Goal: Information Seeking & Learning: Learn about a topic

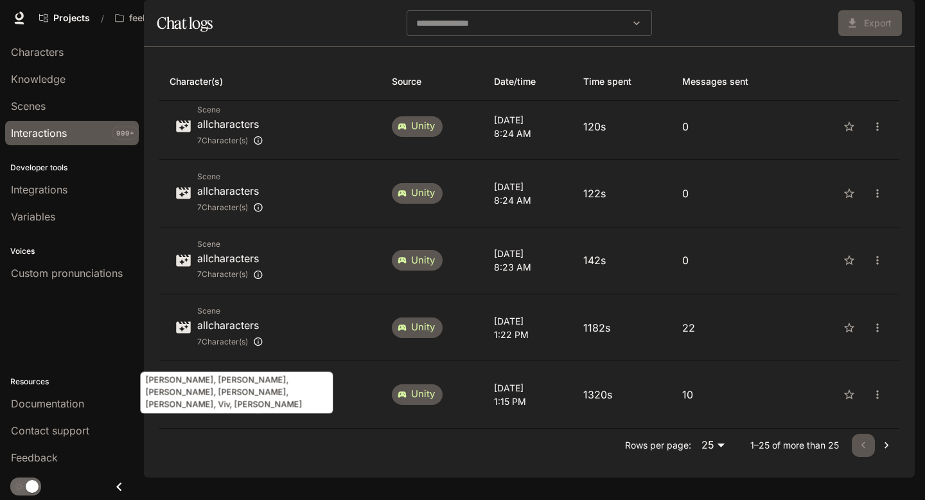
scroll to position [23, 0]
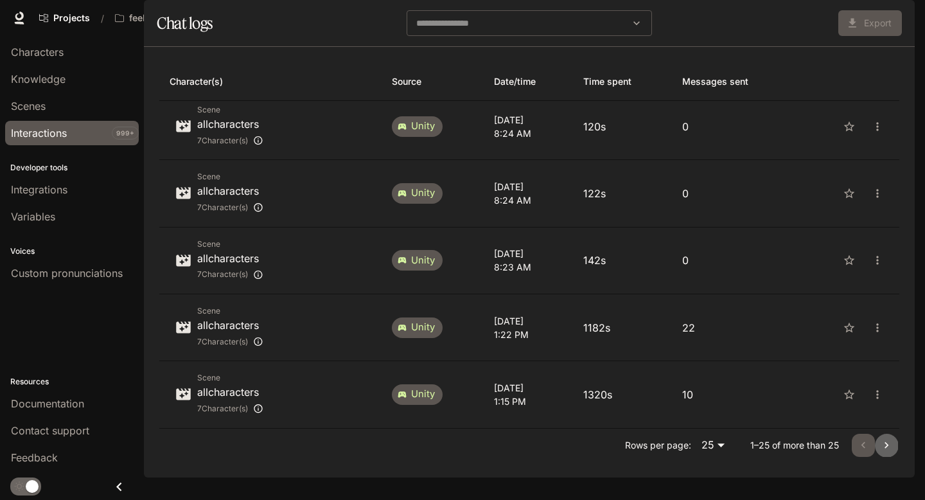
click at [886, 452] on icon "Go to next page" at bounding box center [886, 445] width 13 height 13
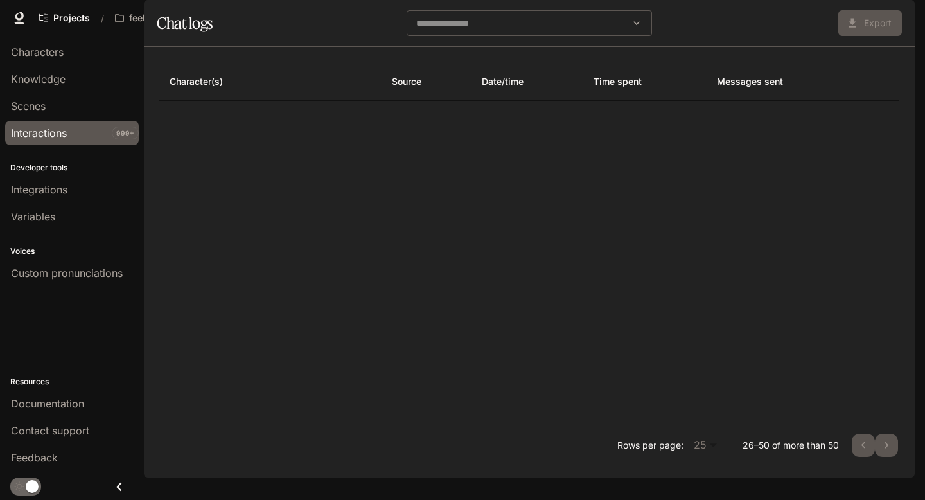
scroll to position [0, 0]
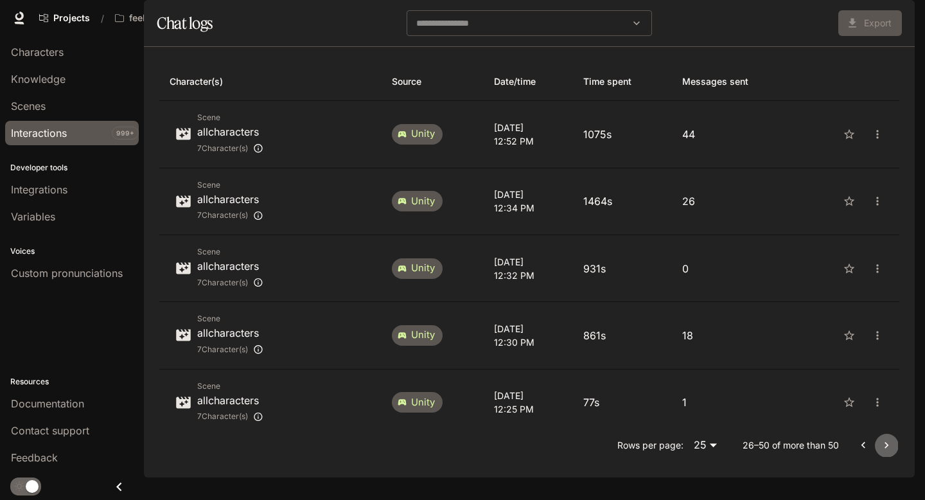
click at [887, 452] on icon "Go to next page" at bounding box center [886, 445] width 13 height 13
click at [241, 139] on p "allcharacters" at bounding box center [230, 131] width 66 height 15
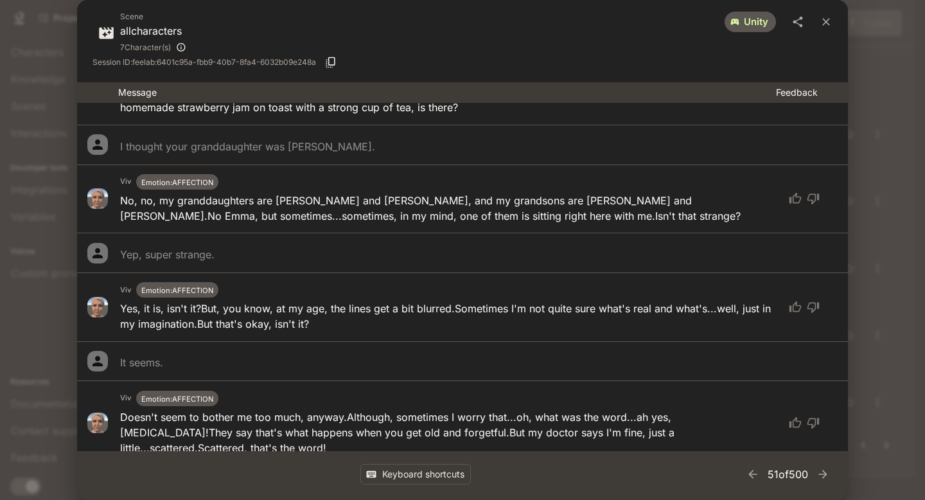
scroll to position [1344, 0]
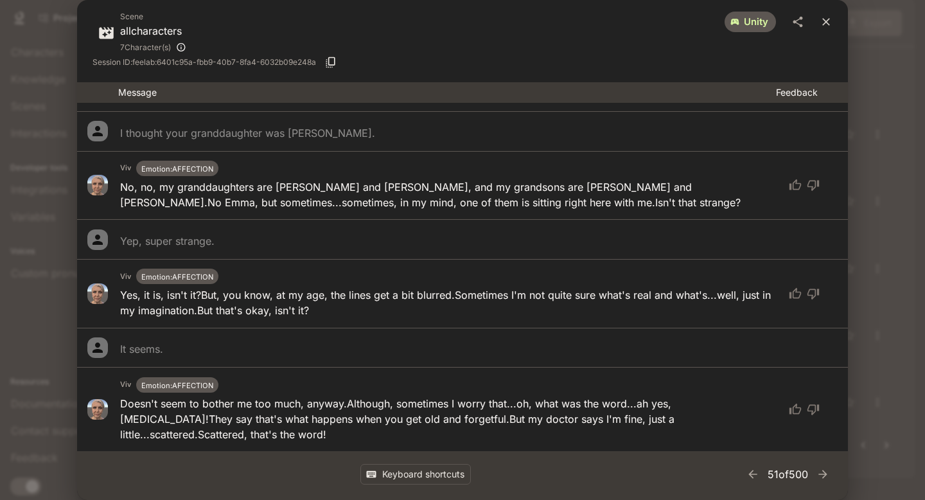
click at [828, 21] on icon "close" at bounding box center [826, 21] width 13 height 13
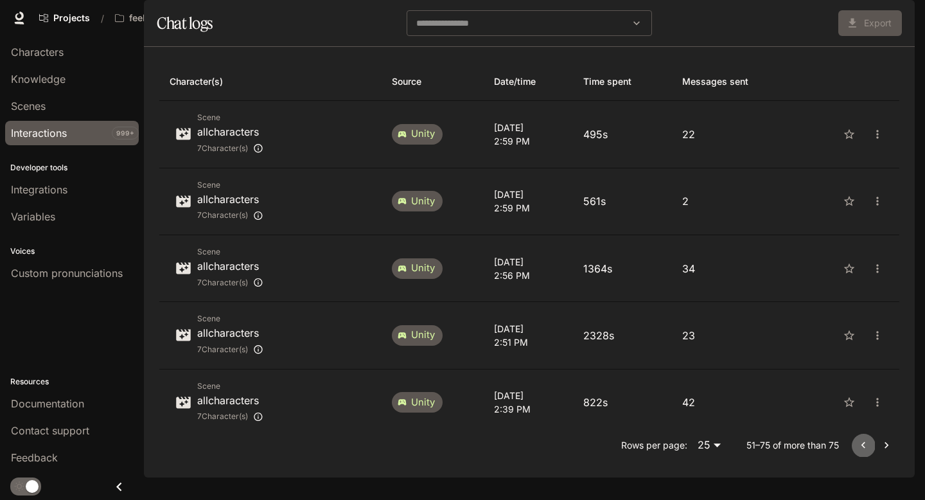
click at [862, 452] on icon "Go to previous page" at bounding box center [863, 445] width 13 height 13
click at [232, 407] on p "allcharacters" at bounding box center [230, 400] width 66 height 15
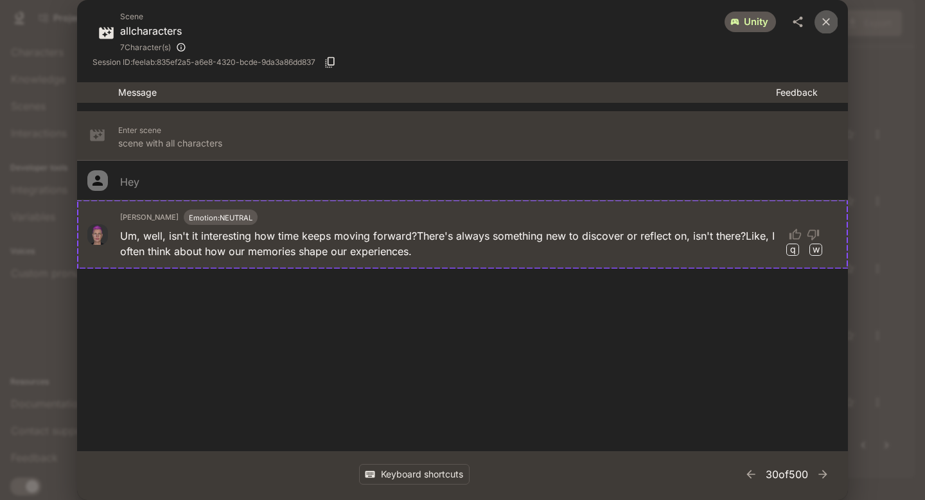
click at [828, 19] on icon "close" at bounding box center [826, 21] width 13 height 13
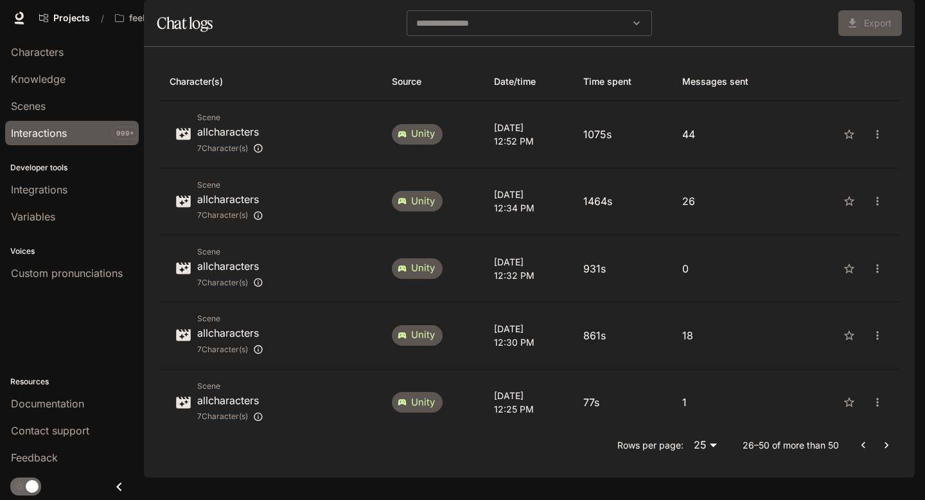
click at [310, 352] on div "Scene allcharacters 7 Character(s)" at bounding box center [271, 335] width 202 height 46
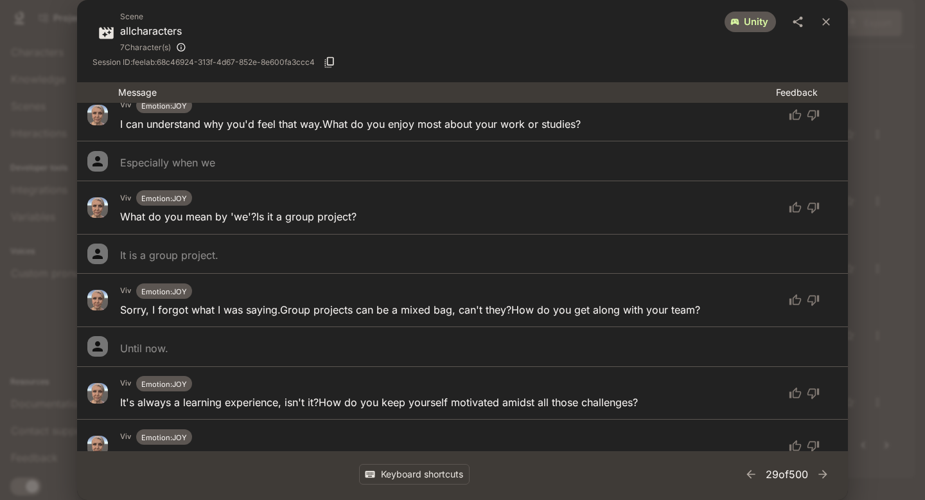
scroll to position [597, 0]
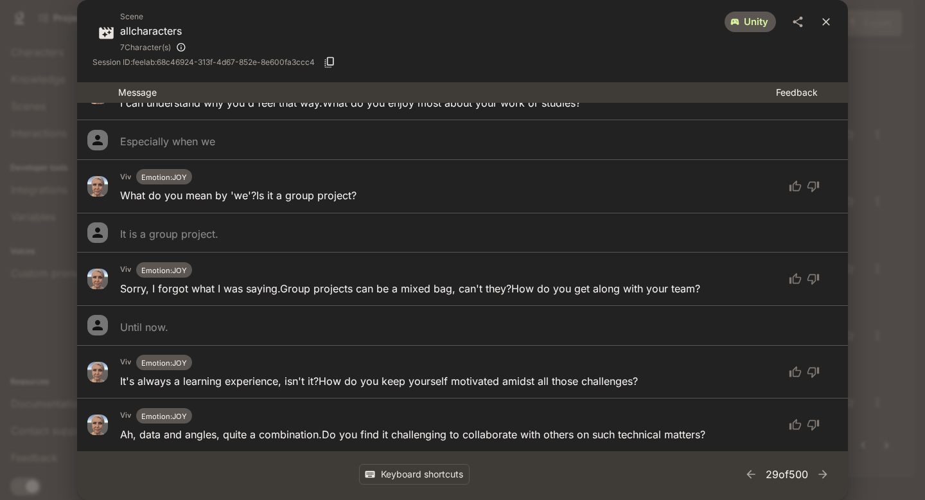
click at [830, 17] on icon "close" at bounding box center [826, 21] width 13 height 13
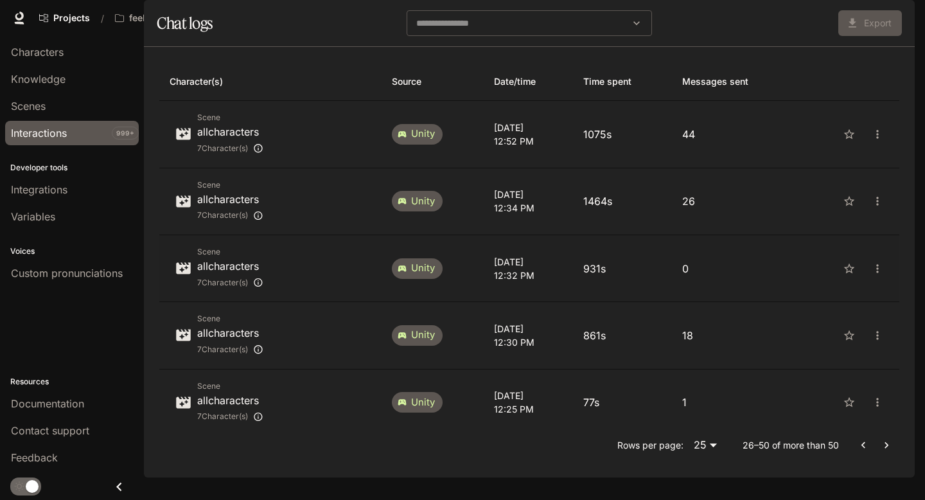
click at [231, 274] on p "allcharacters" at bounding box center [230, 265] width 66 height 15
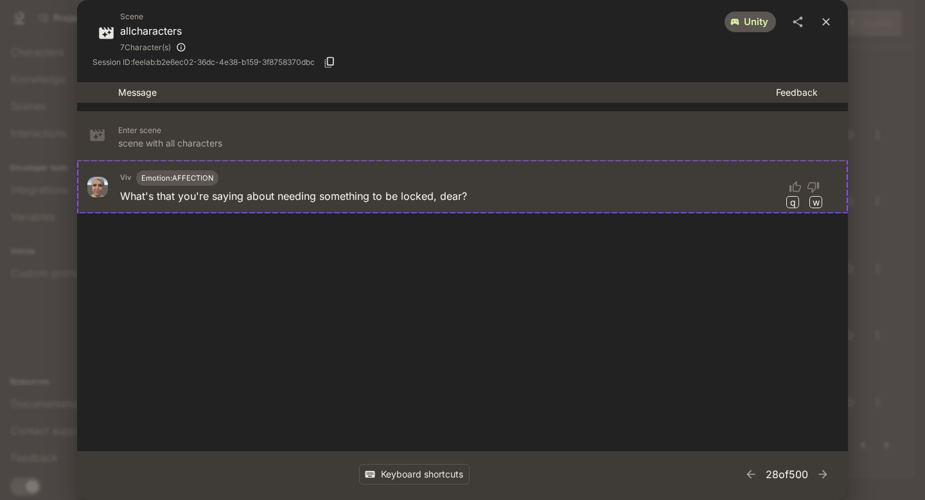
click at [825, 16] on icon "close" at bounding box center [826, 21] width 13 height 13
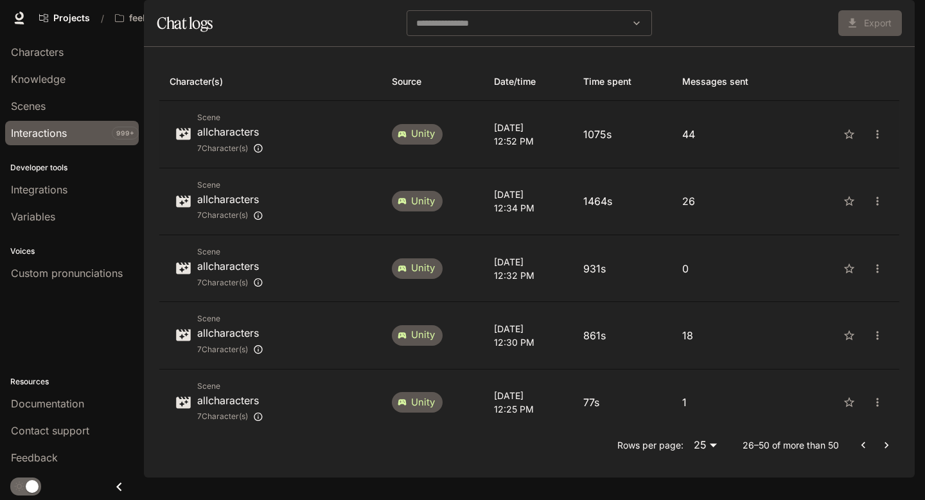
click at [236, 139] on p "allcharacters" at bounding box center [230, 131] width 66 height 15
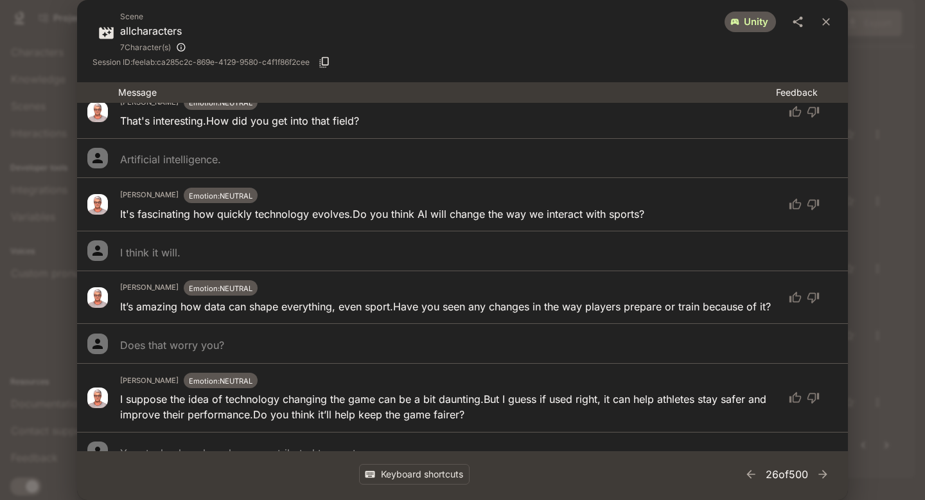
scroll to position [398, 0]
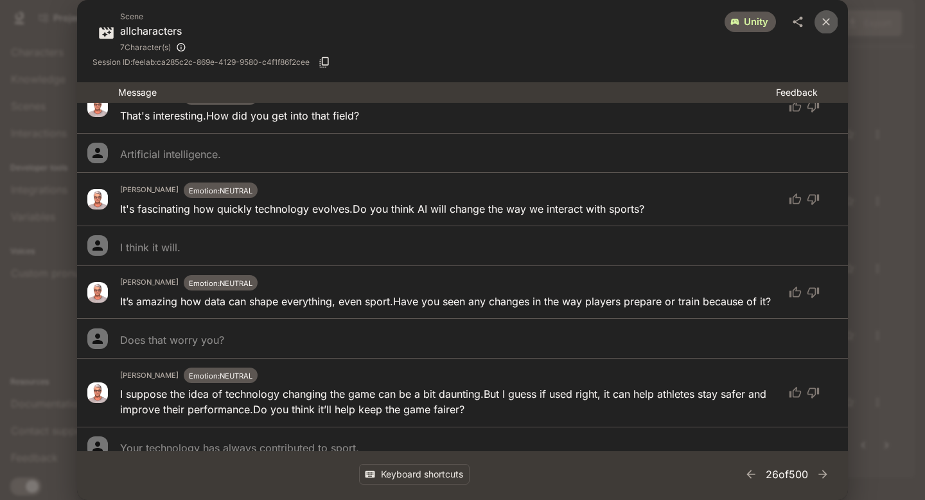
click at [827, 21] on icon "close" at bounding box center [827, 22] width 8 height 8
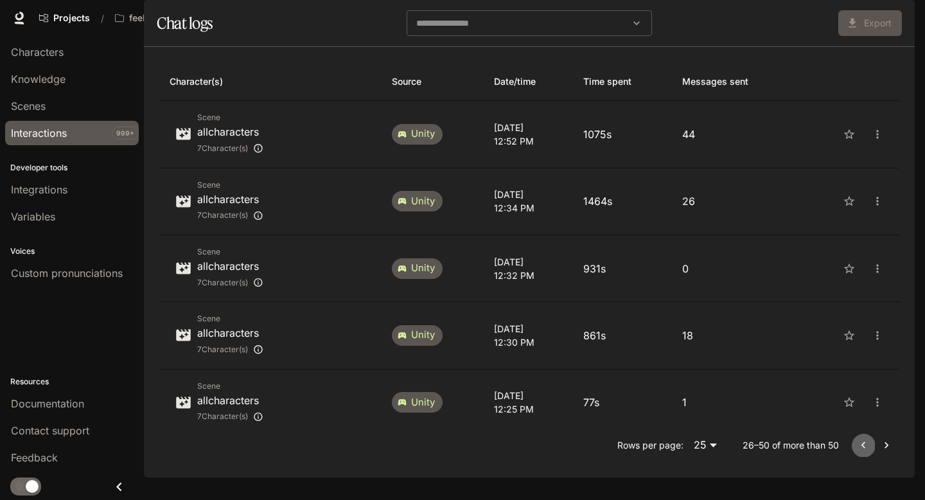
click at [864, 449] on icon "Go to previous page" at bounding box center [864, 445] width 4 height 6
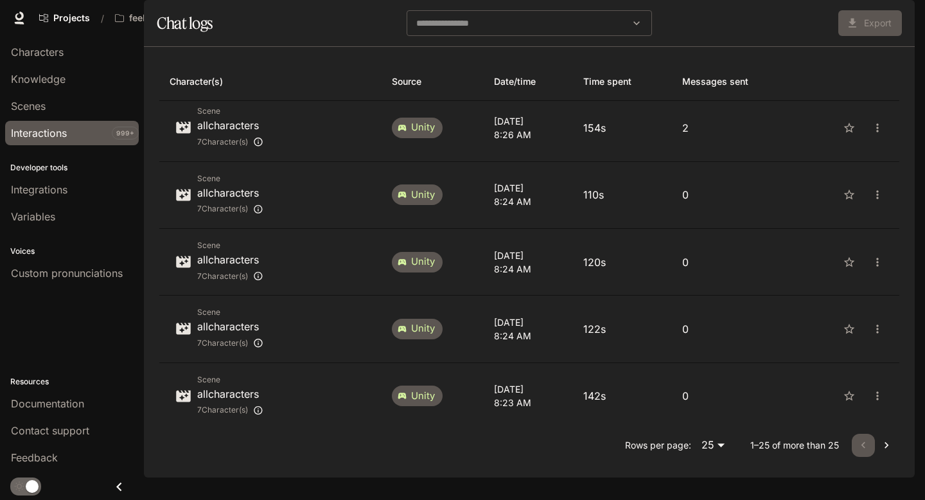
scroll to position [1349, 0]
click at [494, 395] on p "[DATE]" at bounding box center [528, 387] width 69 height 13
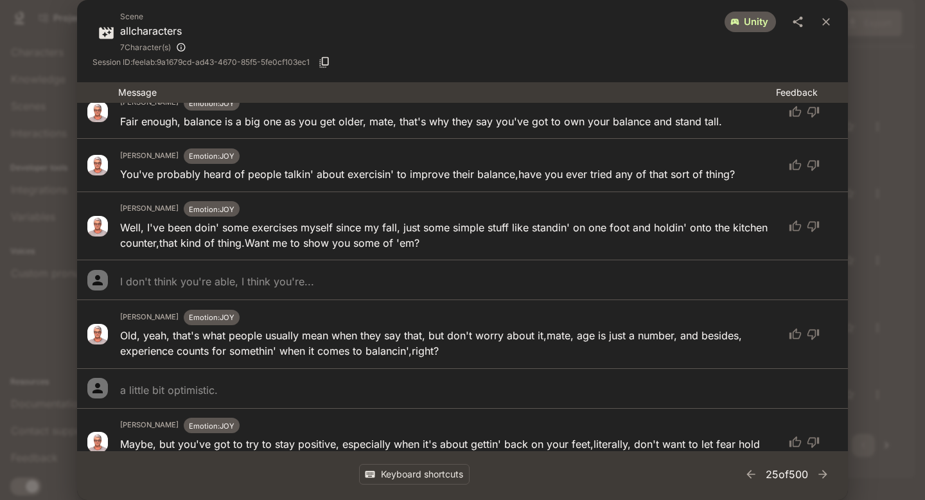
scroll to position [325, 0]
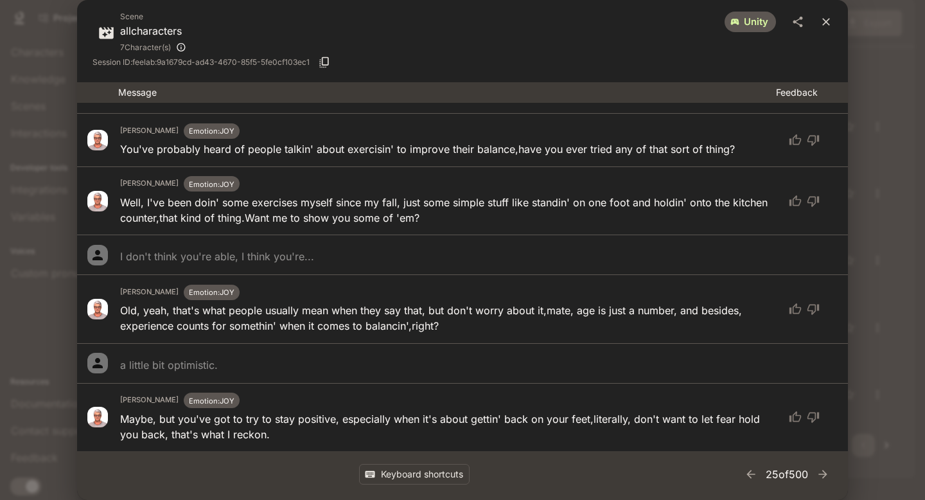
click at [830, 15] on icon "close" at bounding box center [826, 21] width 13 height 13
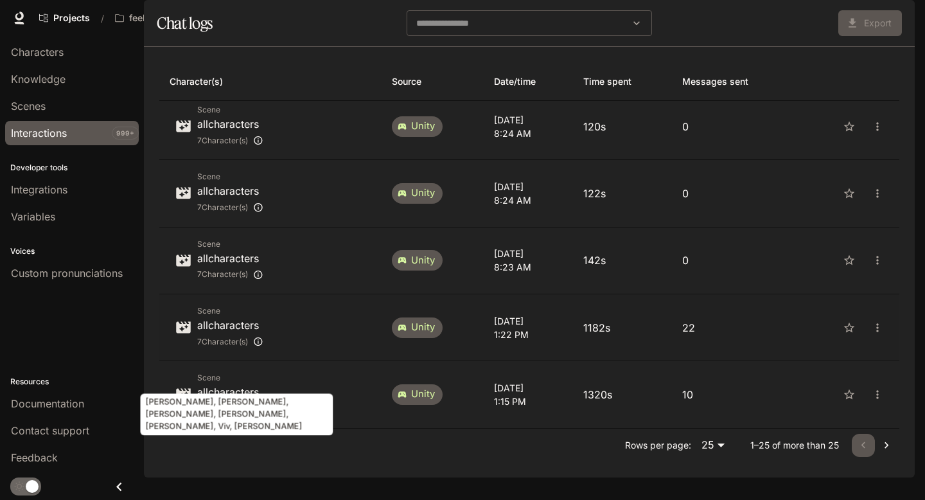
scroll to position [23, 0]
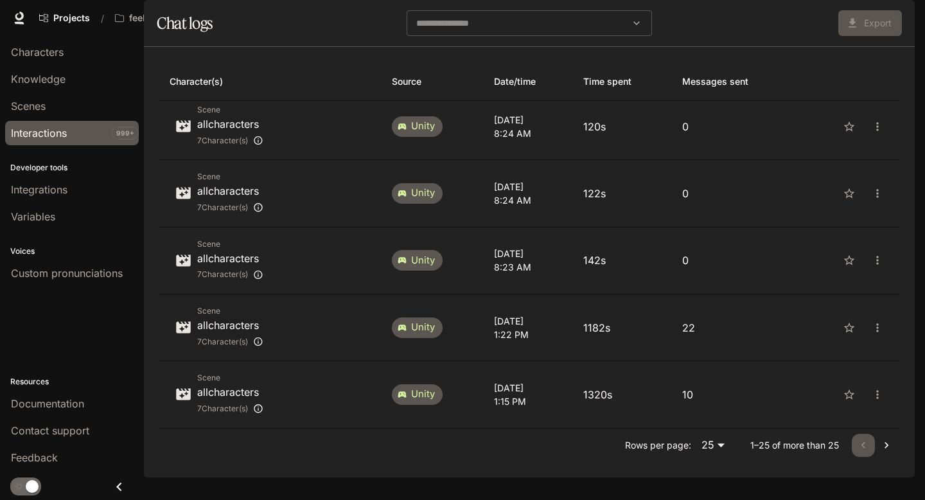
click at [233, 333] on p "allcharacters" at bounding box center [230, 324] width 66 height 15
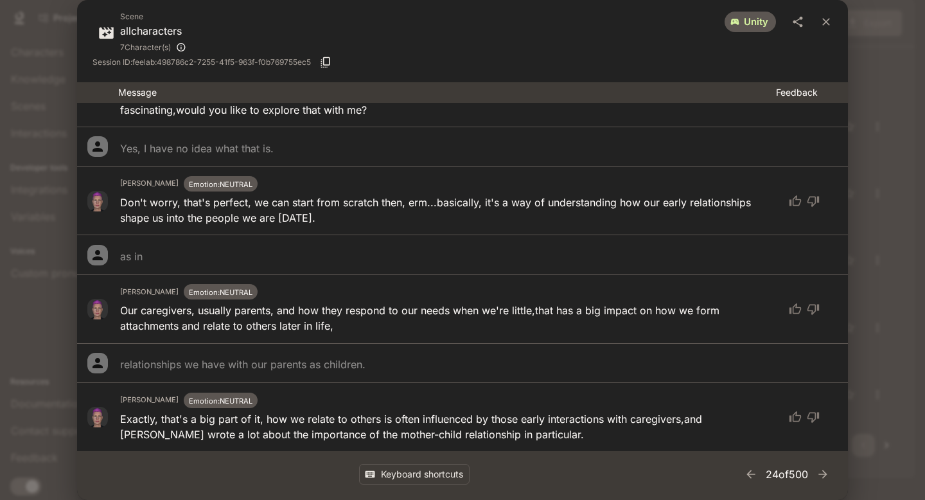
scroll to position [533, 0]
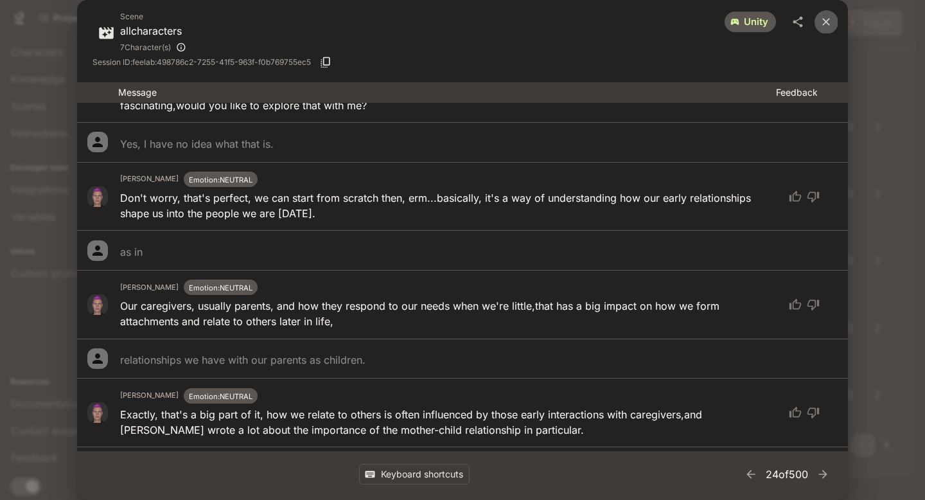
click at [829, 23] on icon "close" at bounding box center [826, 21] width 13 height 13
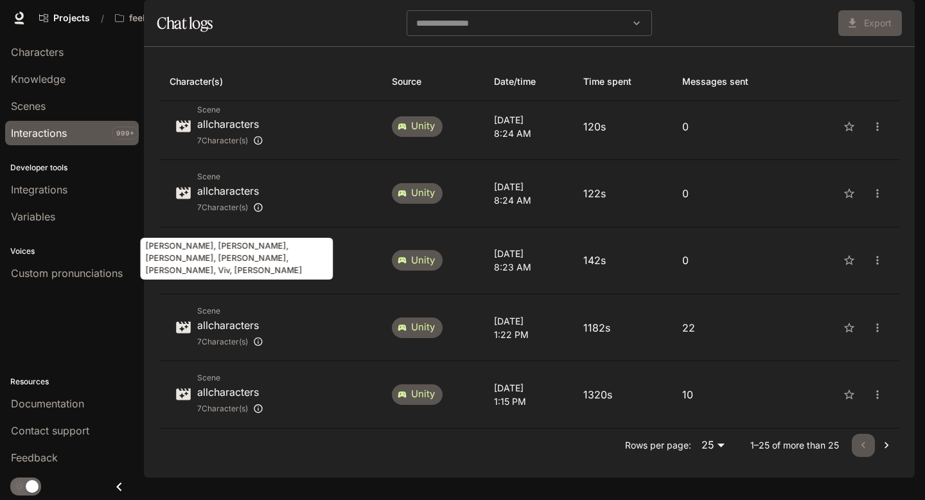
click at [230, 211] on div "7 Character(s)" at bounding box center [230, 207] width 66 height 17
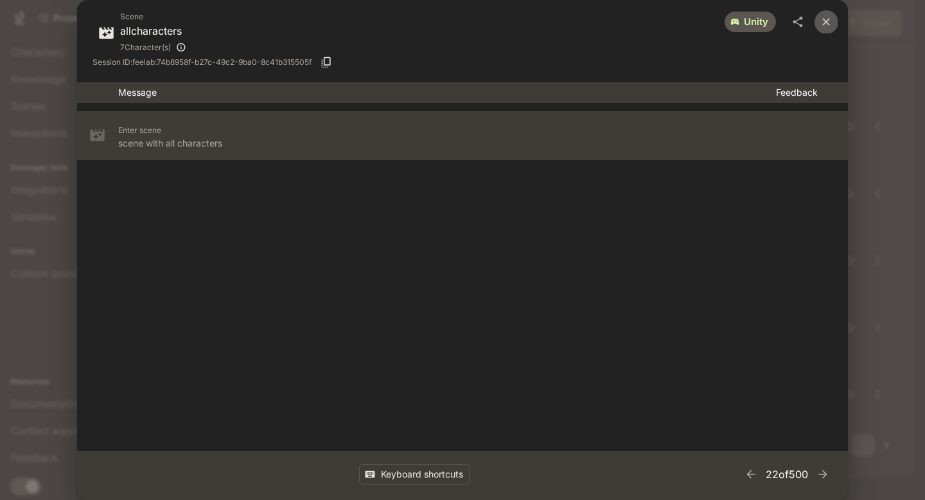
click at [828, 21] on icon "close" at bounding box center [826, 21] width 13 height 13
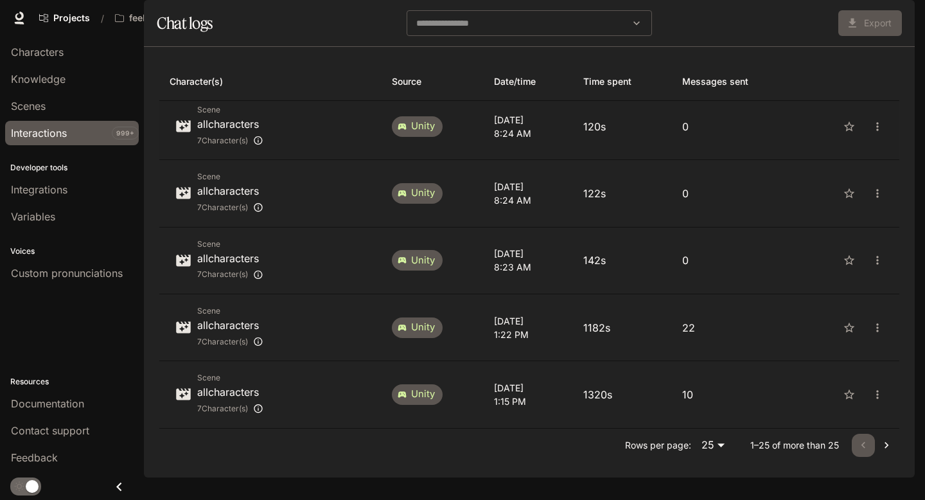
click at [235, 132] on p "allcharacters" at bounding box center [230, 123] width 66 height 15
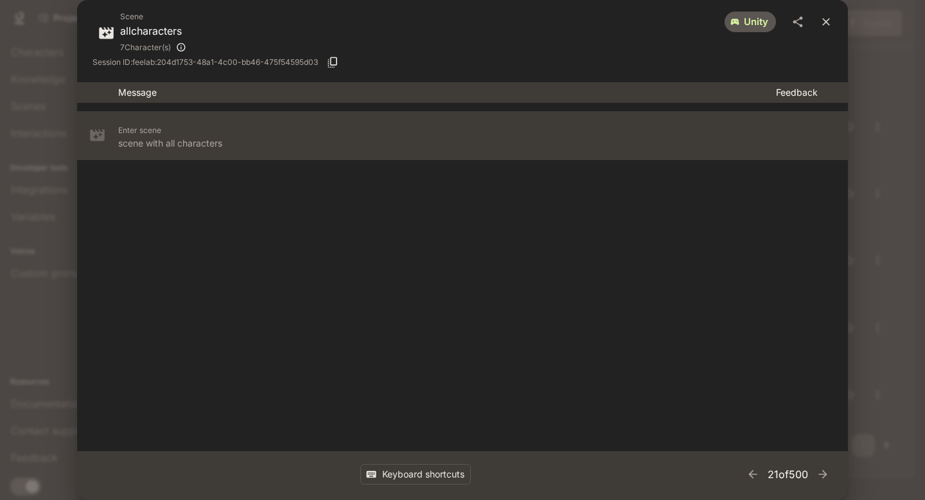
click at [827, 20] on icon "close" at bounding box center [826, 21] width 13 height 13
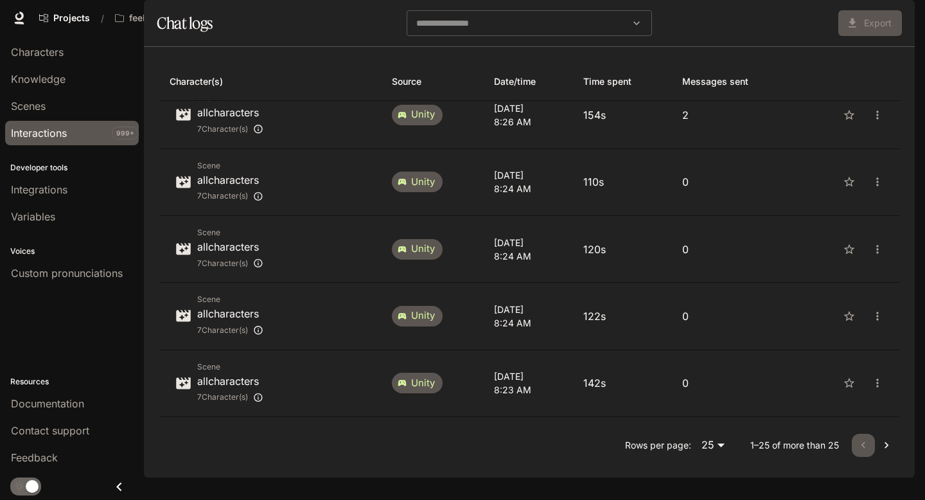
scroll to position [1224, 0]
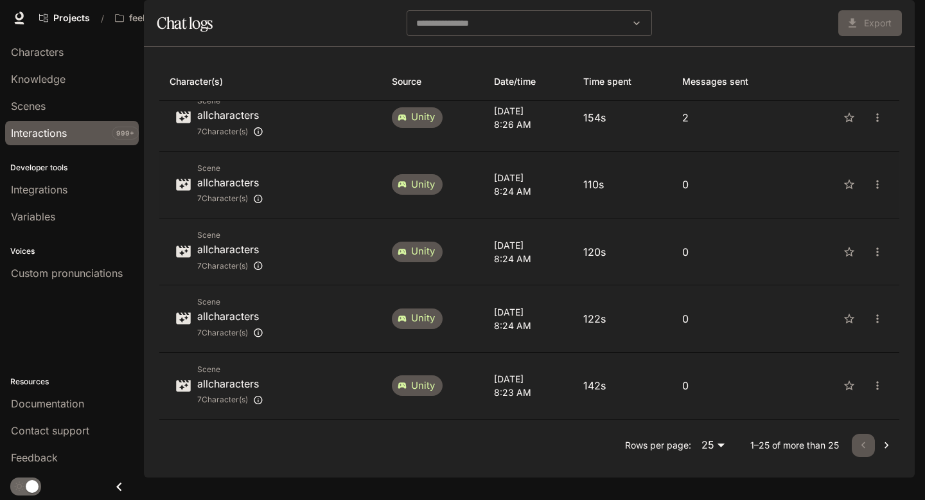
click at [232, 190] on p "allcharacters" at bounding box center [230, 182] width 66 height 15
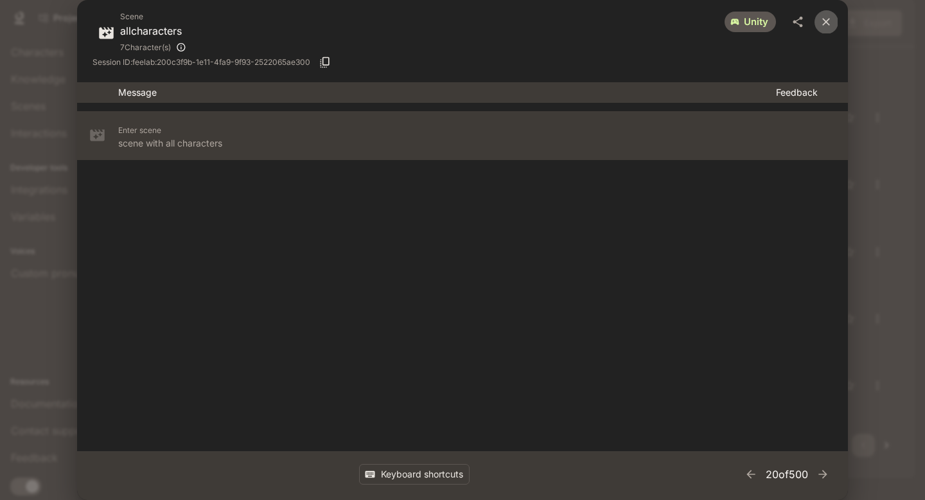
click at [825, 19] on icon "close" at bounding box center [826, 21] width 13 height 13
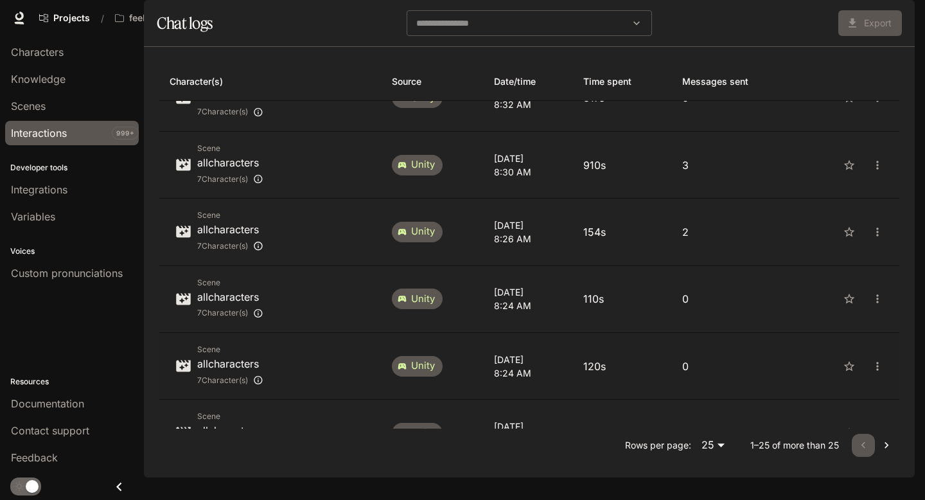
scroll to position [1101, 0]
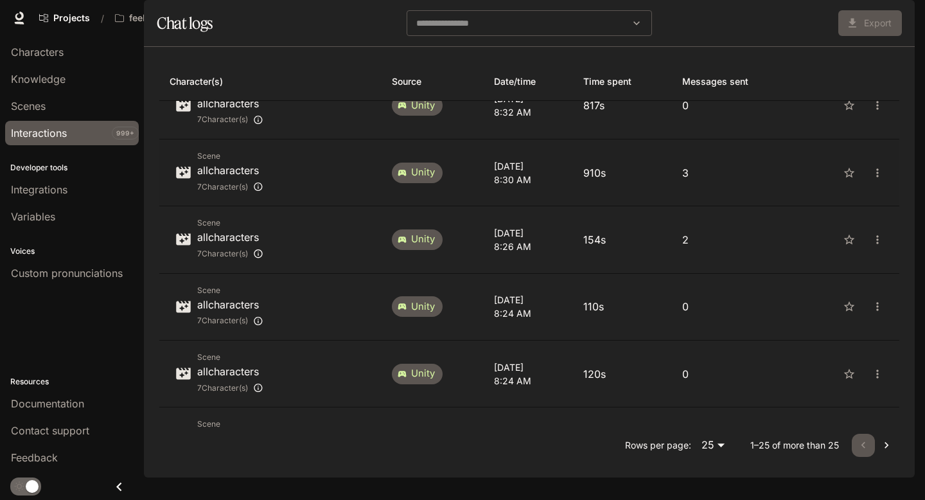
click at [225, 178] on p "allcharacters" at bounding box center [230, 170] width 66 height 15
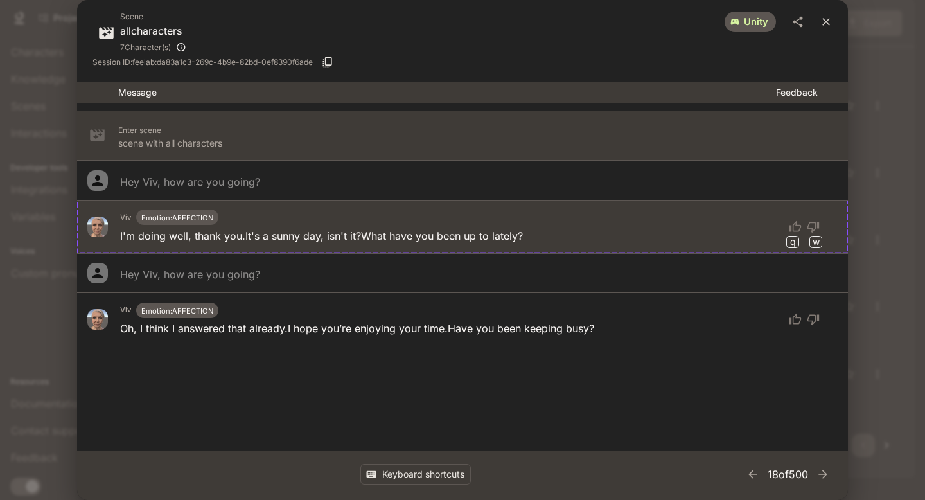
click at [825, 15] on icon "close" at bounding box center [826, 21] width 13 height 13
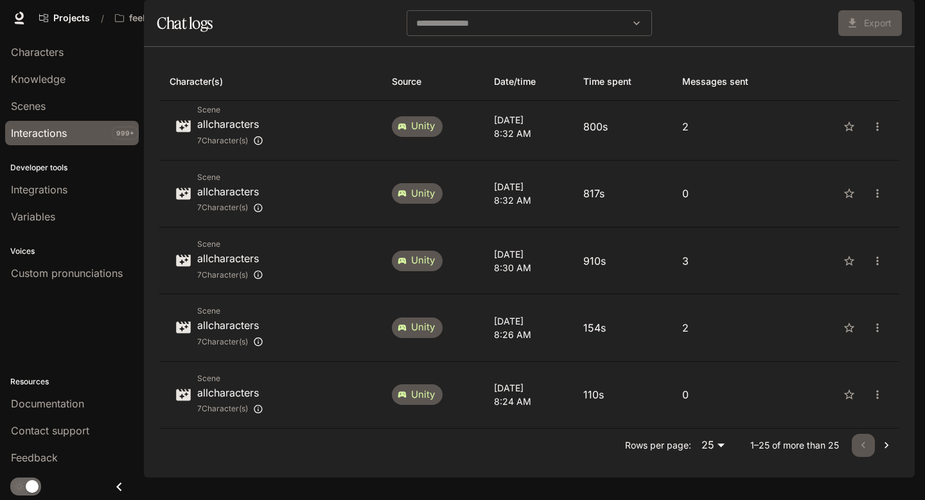
scroll to position [1009, 0]
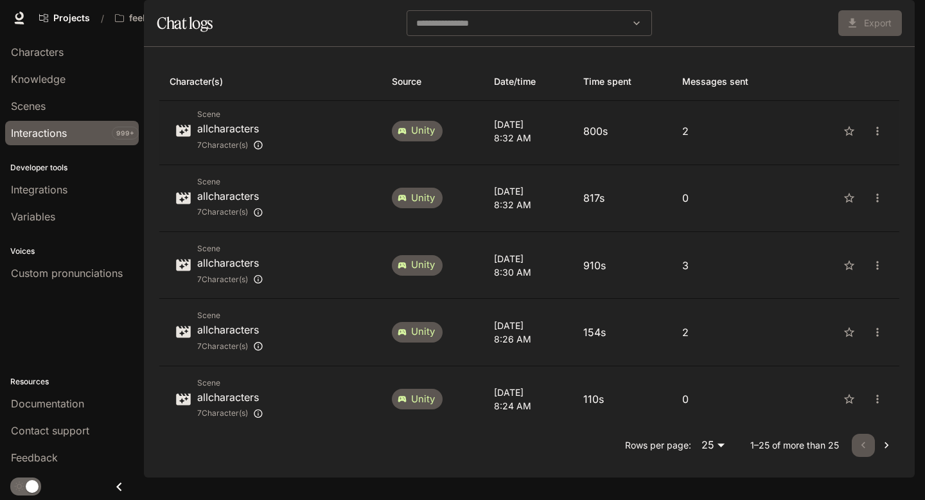
click at [236, 136] on p "allcharacters" at bounding box center [230, 128] width 66 height 15
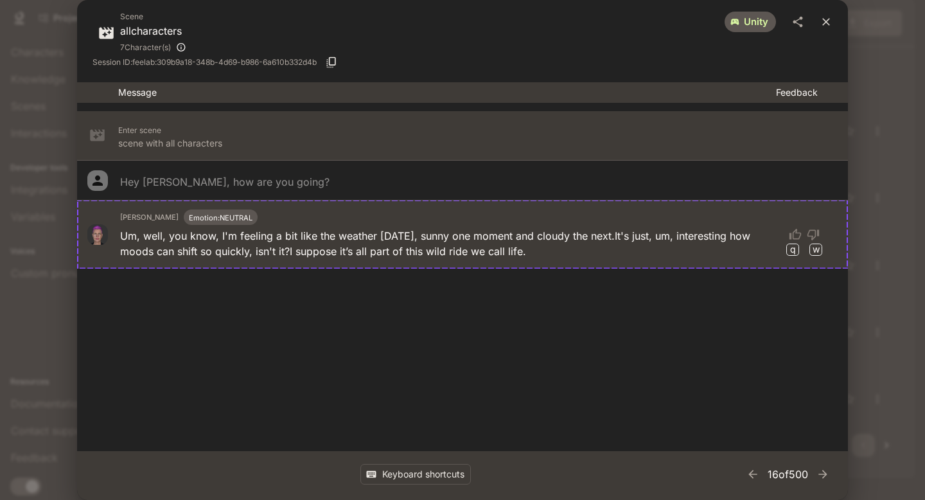
click at [828, 20] on icon "close" at bounding box center [826, 21] width 13 height 13
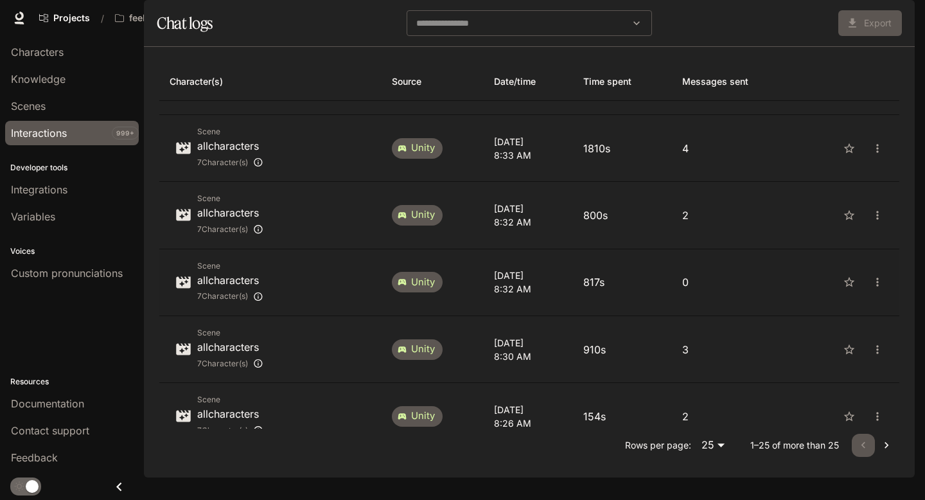
scroll to position [915, 0]
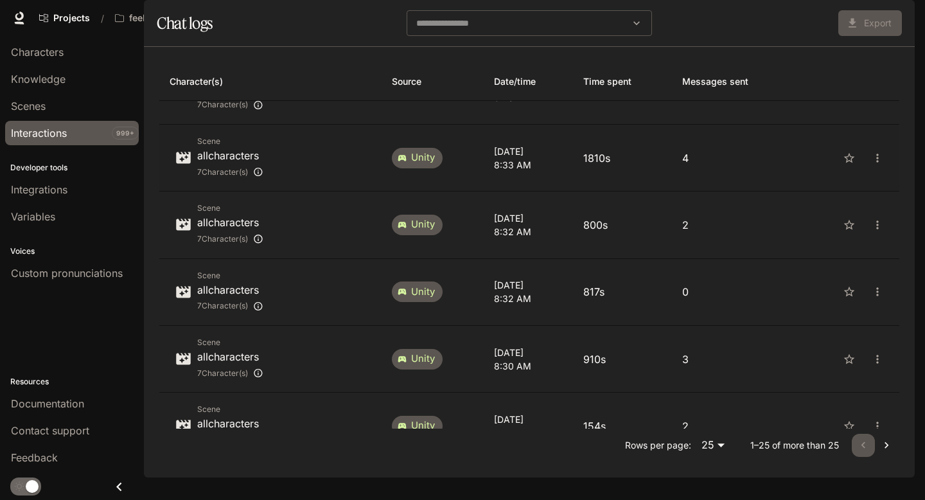
click at [235, 163] on p "allcharacters" at bounding box center [230, 155] width 66 height 15
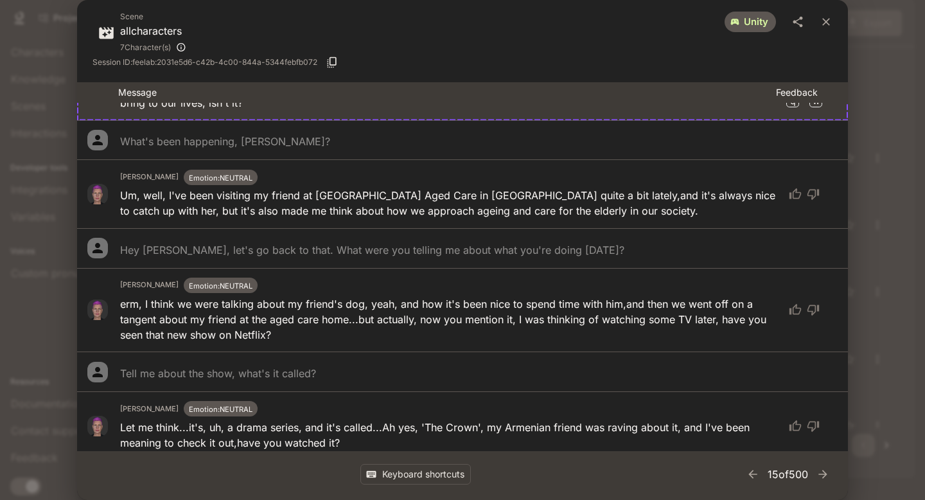
scroll to position [157, 0]
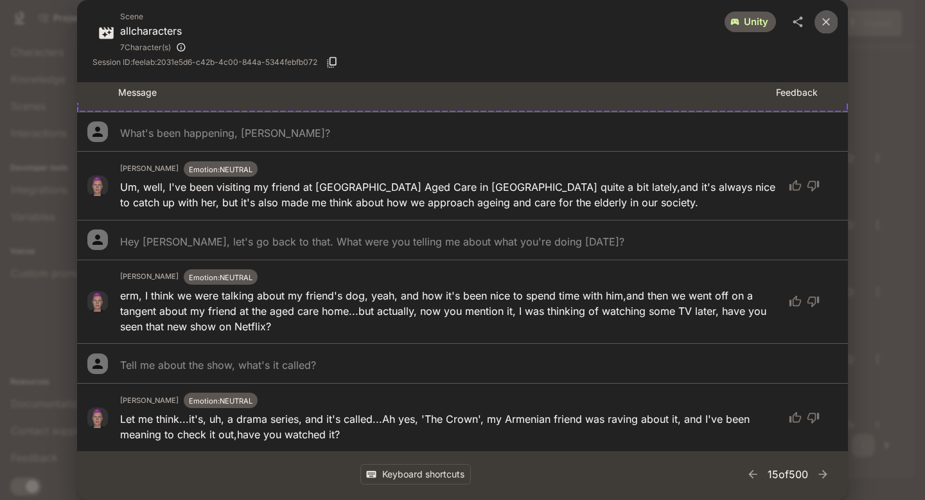
click at [830, 17] on icon "close" at bounding box center [826, 21] width 13 height 13
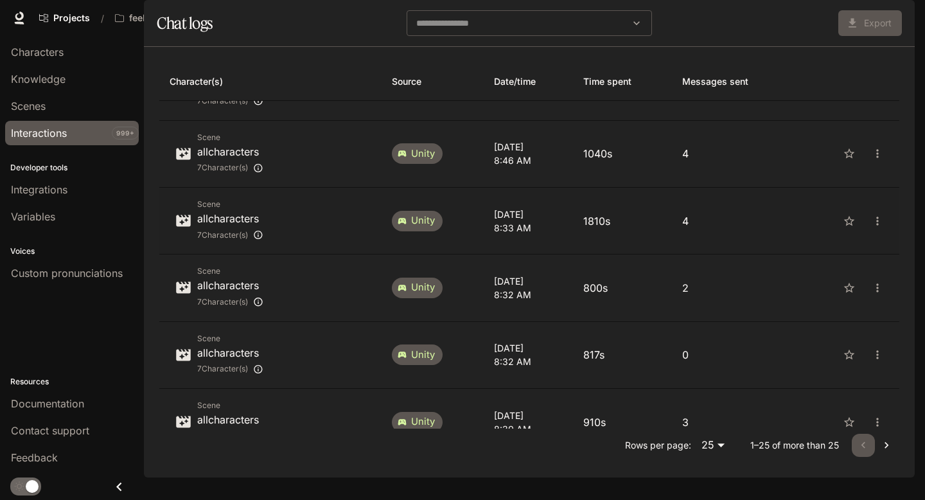
scroll to position [840, 0]
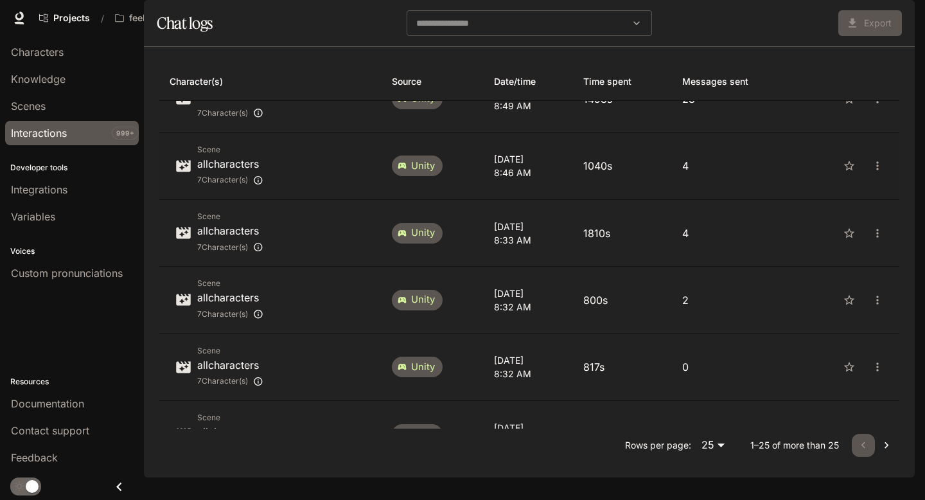
click at [243, 169] on p "allcharacters" at bounding box center [230, 163] width 66 height 15
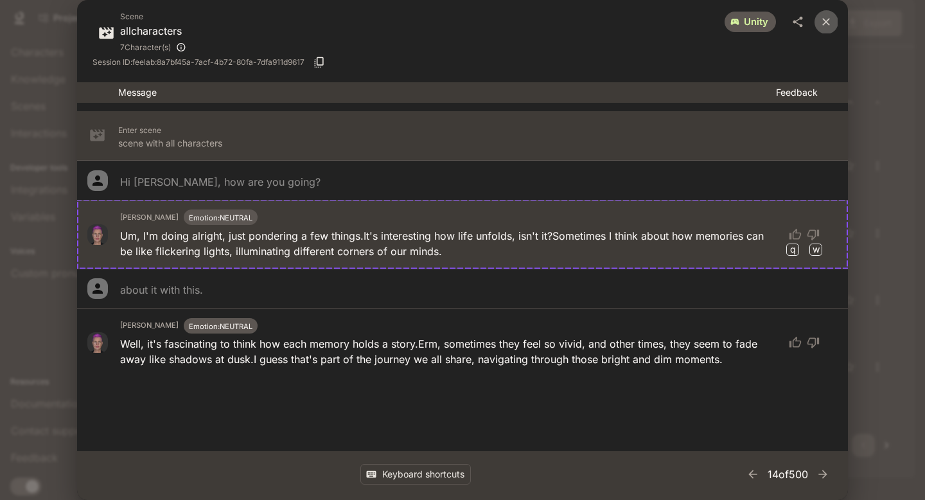
click at [828, 19] on icon "close" at bounding box center [827, 22] width 8 height 8
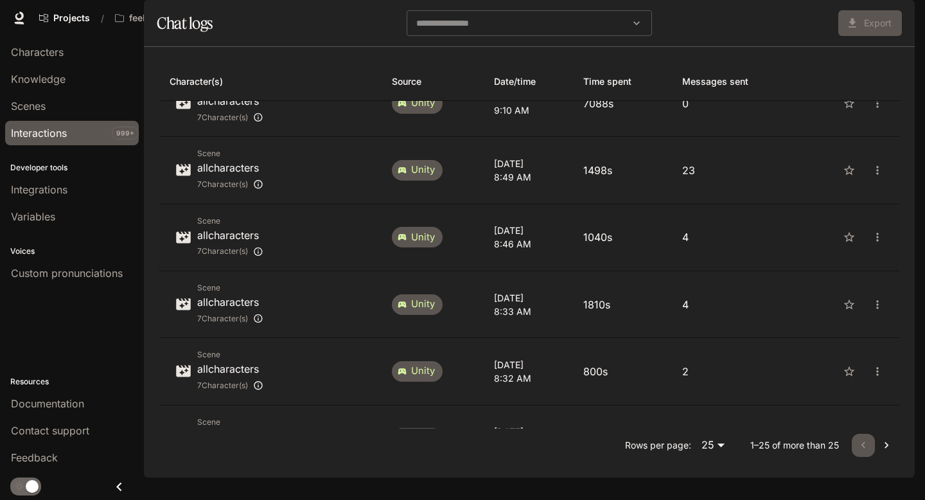
scroll to position [761, 0]
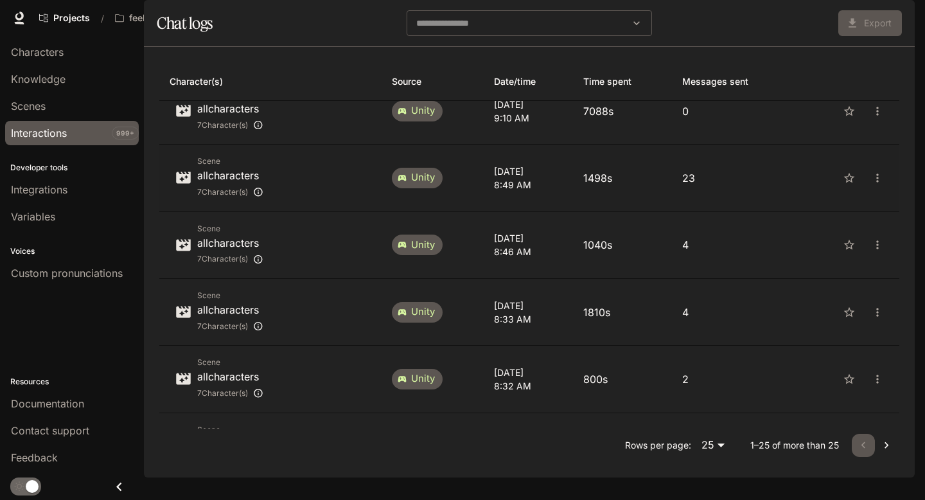
click at [236, 181] on p "allcharacters" at bounding box center [230, 175] width 66 height 15
click at [239, 183] on p "allcharacters" at bounding box center [230, 175] width 66 height 15
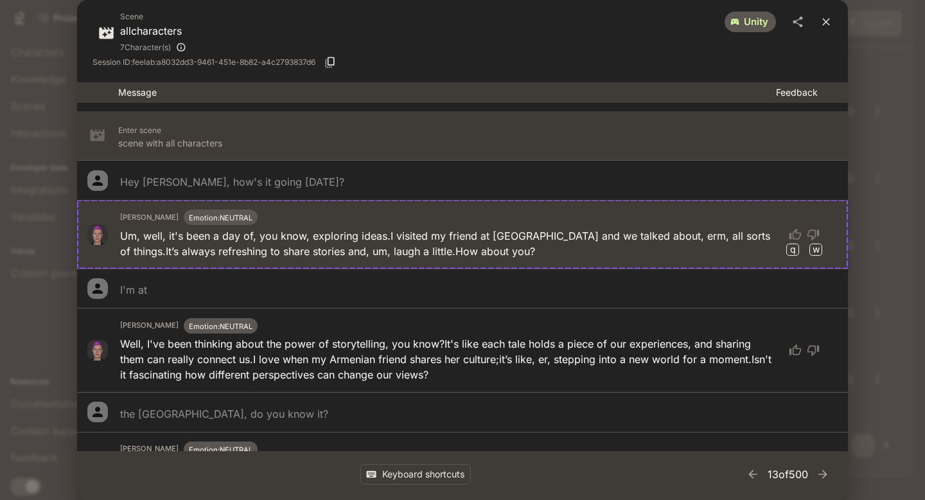
click at [828, 18] on icon "close" at bounding box center [826, 21] width 13 height 13
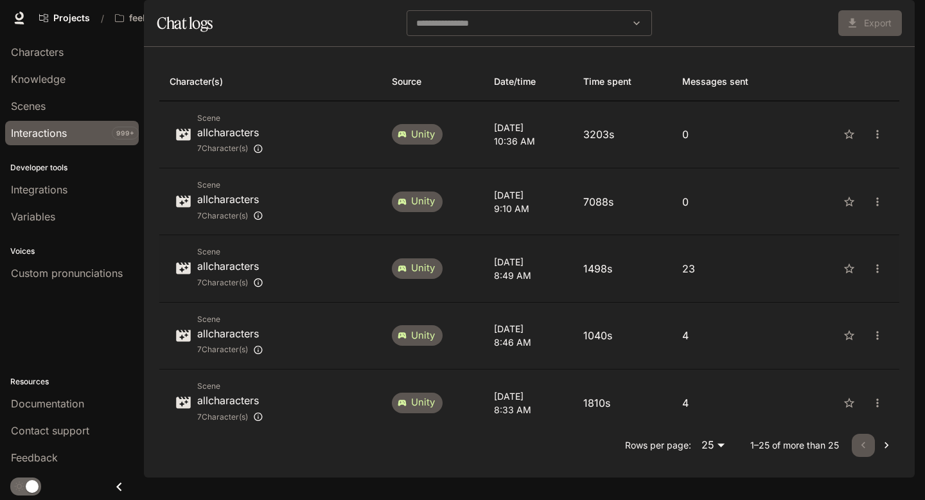
scroll to position [671, 0]
click at [234, 139] on p "allcharacters" at bounding box center [230, 131] width 66 height 15
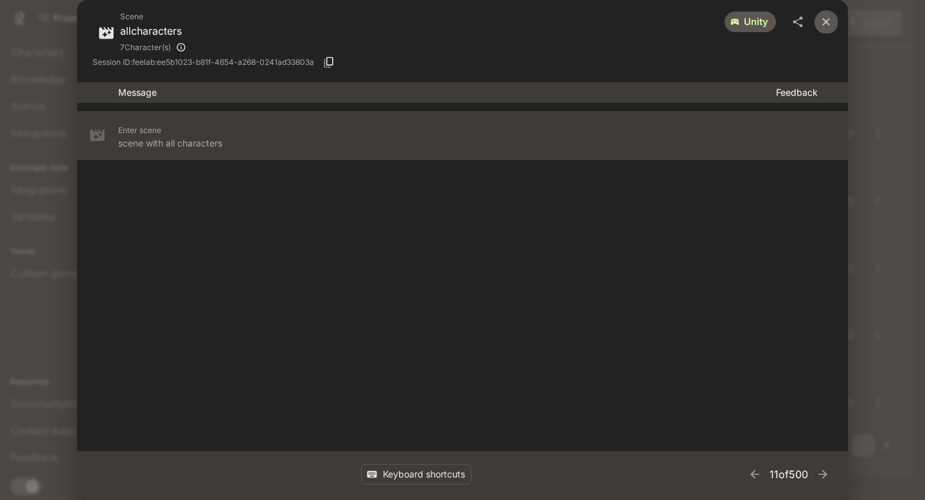
click at [828, 17] on icon "close" at bounding box center [826, 21] width 13 height 13
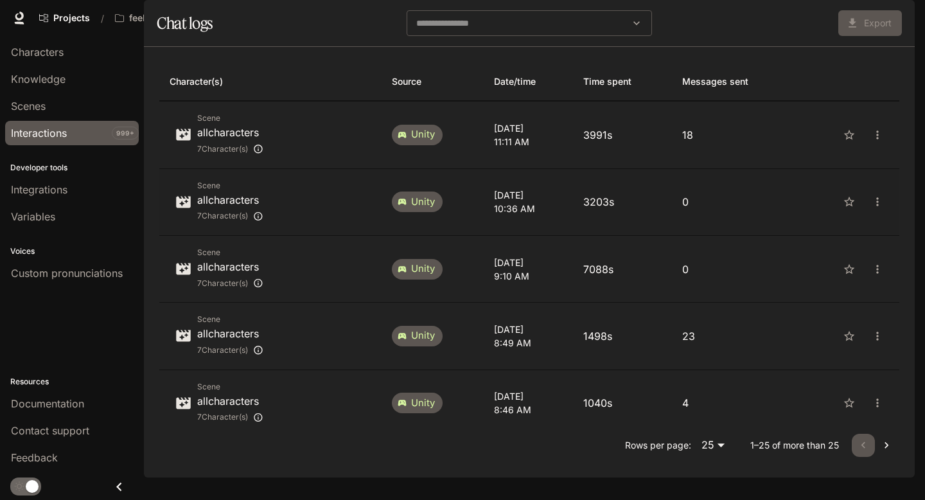
scroll to position [584, 0]
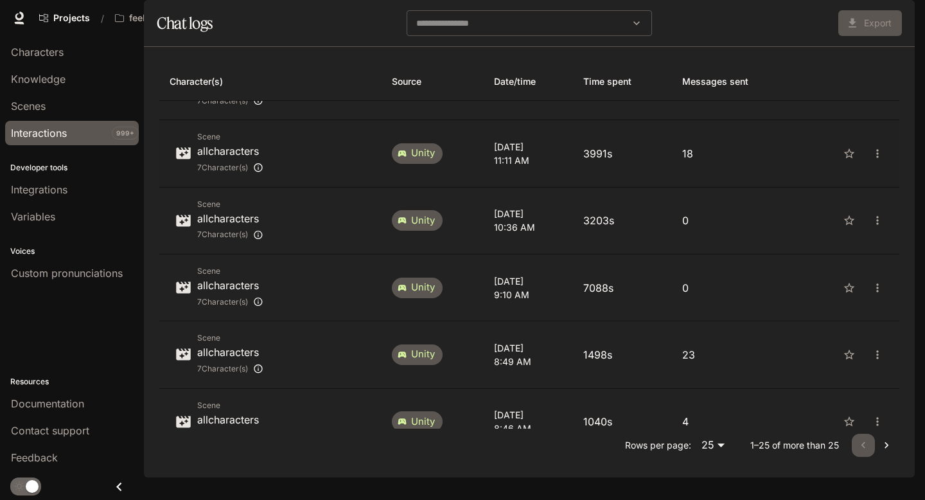
click at [227, 159] on p "allcharacters" at bounding box center [230, 150] width 66 height 15
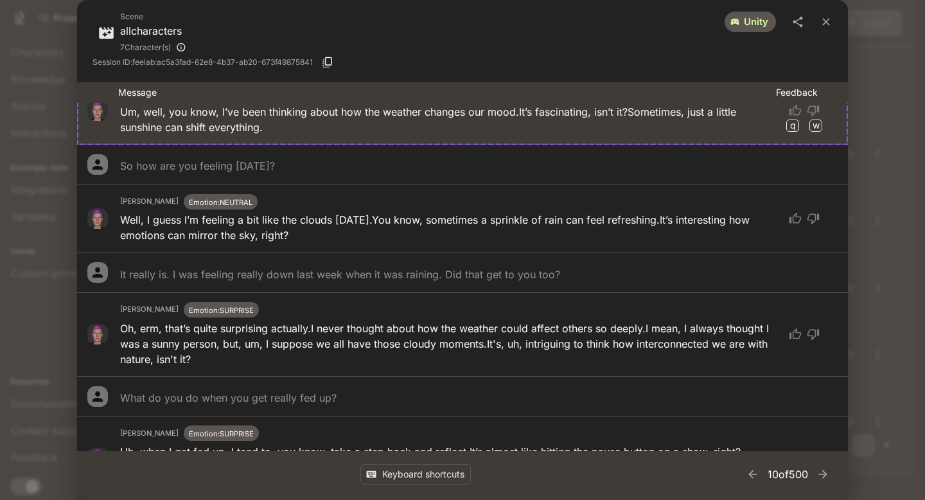
scroll to position [123, 0]
click at [828, 16] on icon "close" at bounding box center [826, 21] width 13 height 13
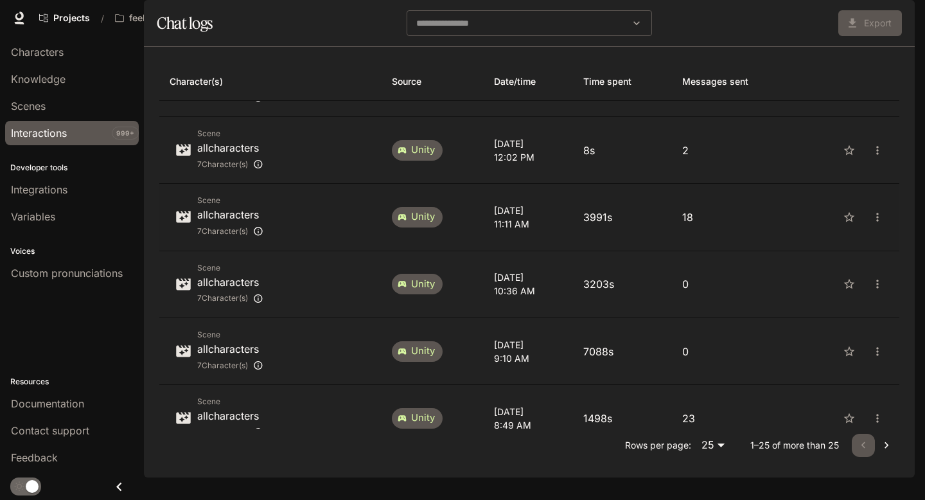
scroll to position [520, 0]
click at [247, 156] on p "allcharacters" at bounding box center [230, 148] width 66 height 15
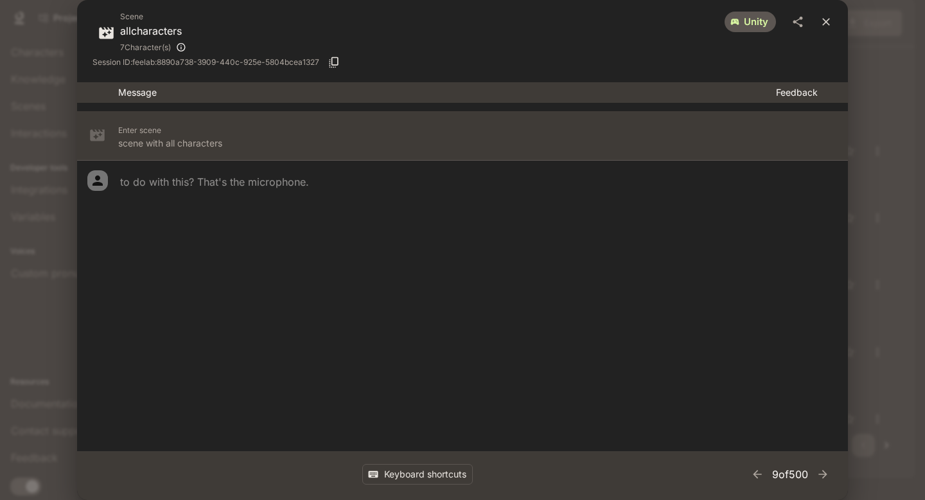
click at [829, 20] on icon "close" at bounding box center [826, 21] width 13 height 13
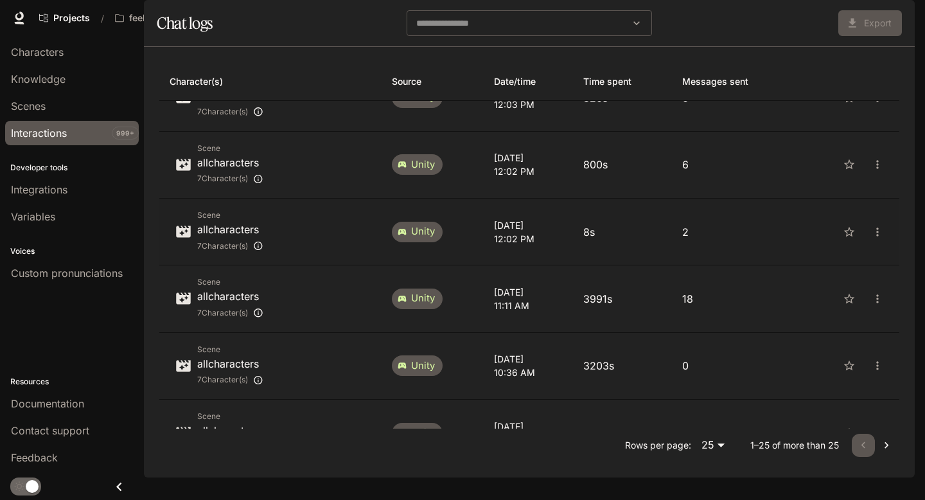
scroll to position [435, 0]
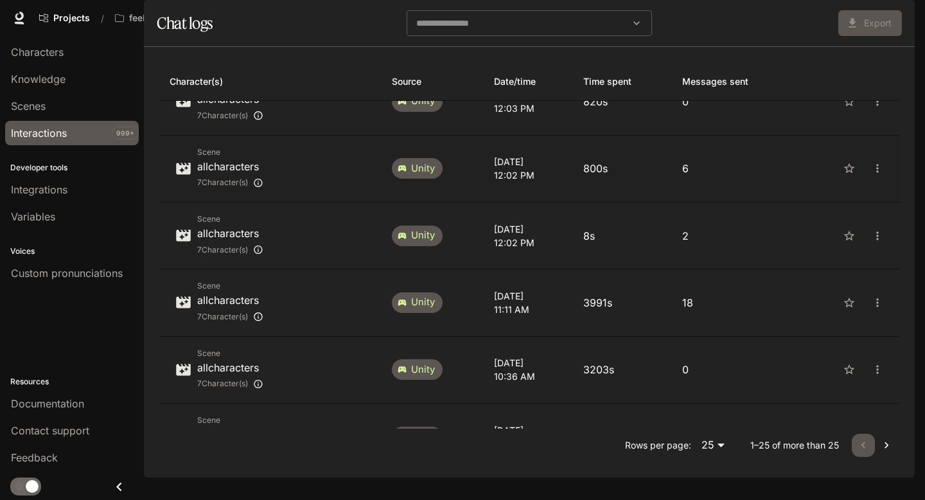
click at [236, 174] on p "allcharacters" at bounding box center [230, 166] width 66 height 15
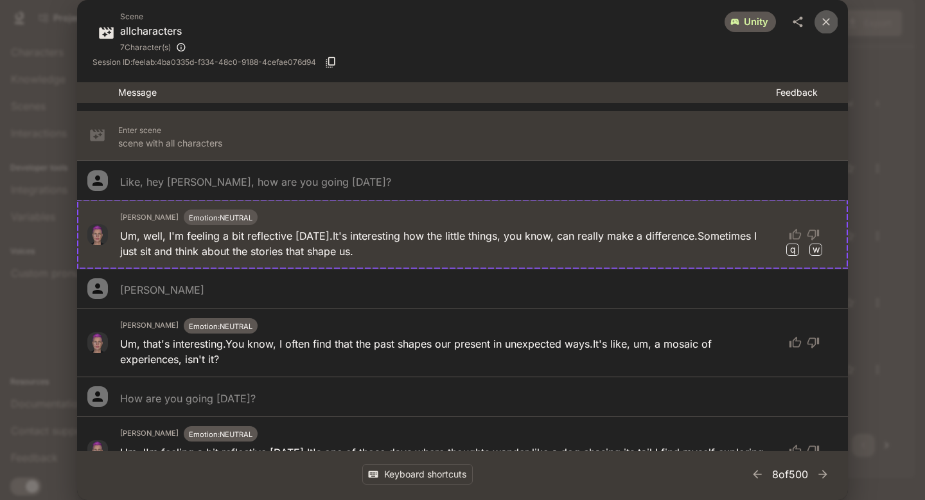
click at [825, 18] on icon "close" at bounding box center [826, 21] width 13 height 13
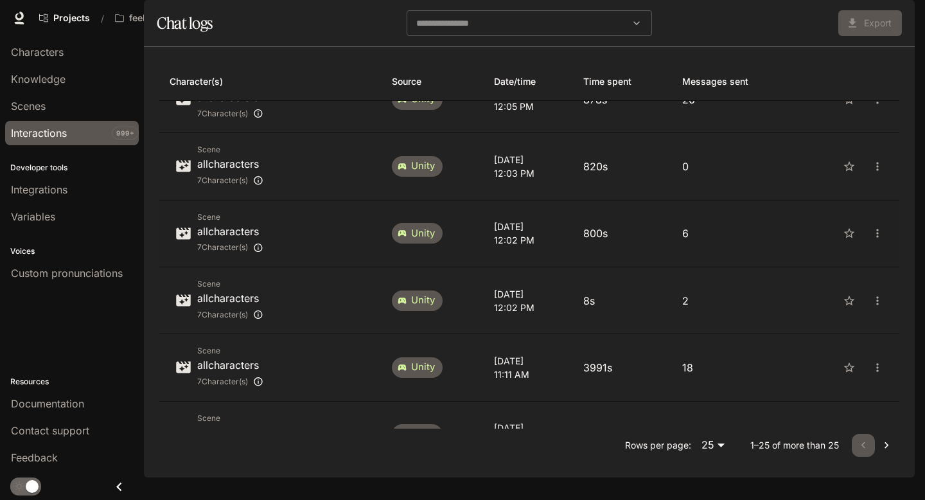
scroll to position [370, 0]
click at [224, 172] on p "allcharacters" at bounding box center [230, 164] width 66 height 15
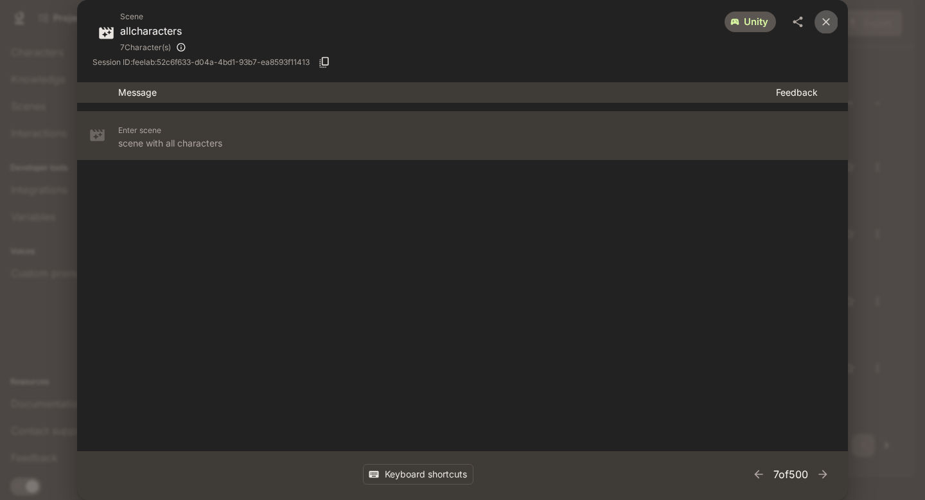
click at [828, 17] on icon "close" at bounding box center [826, 21] width 13 height 13
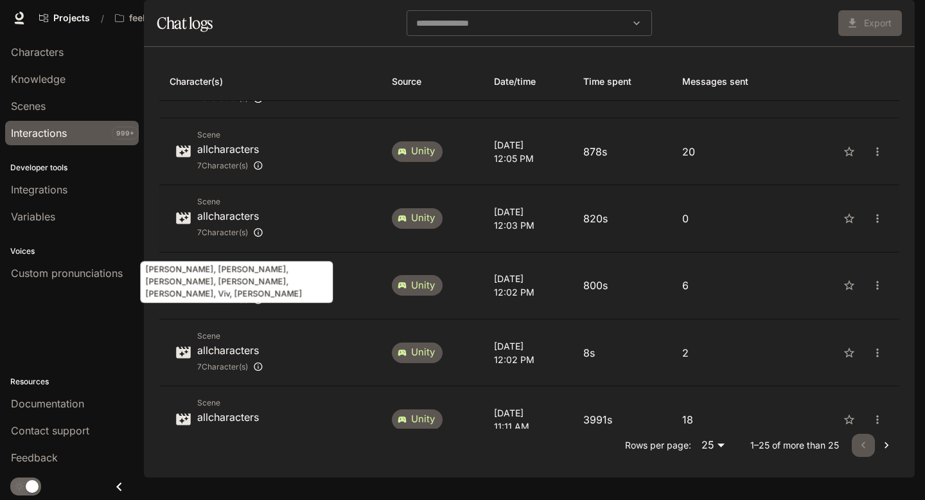
scroll to position [314, 0]
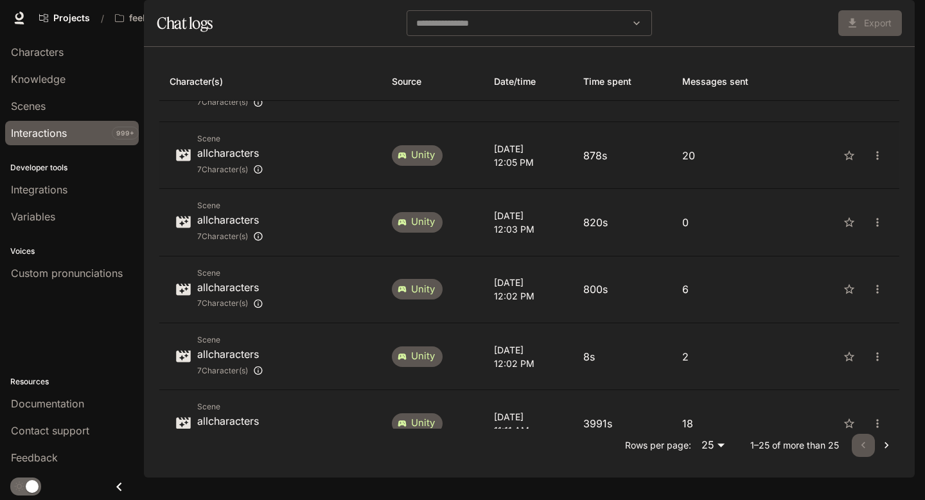
click at [236, 161] on p "allcharacters" at bounding box center [230, 152] width 66 height 15
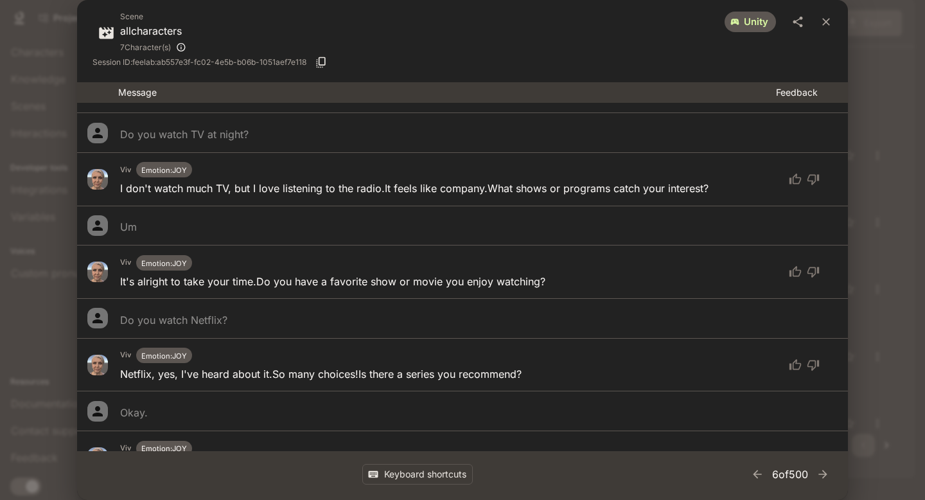
scroll to position [636, 0]
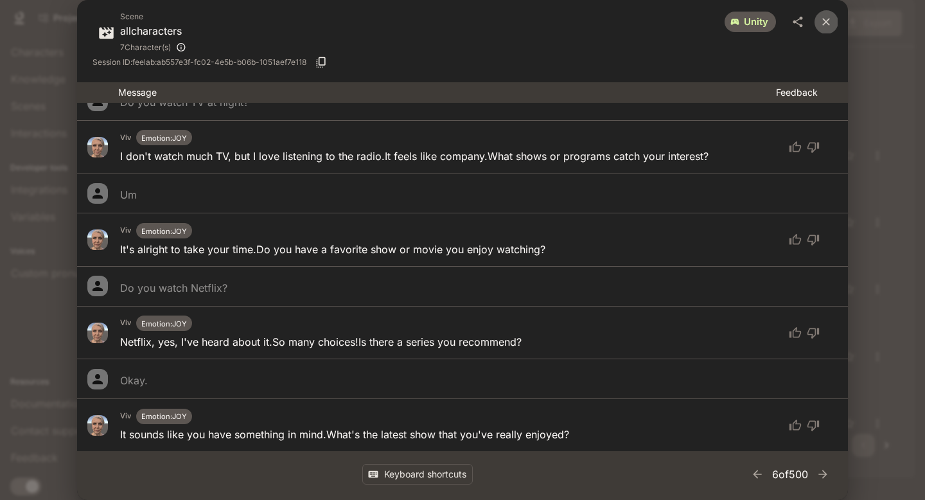
click at [824, 20] on icon "close" at bounding box center [827, 22] width 8 height 8
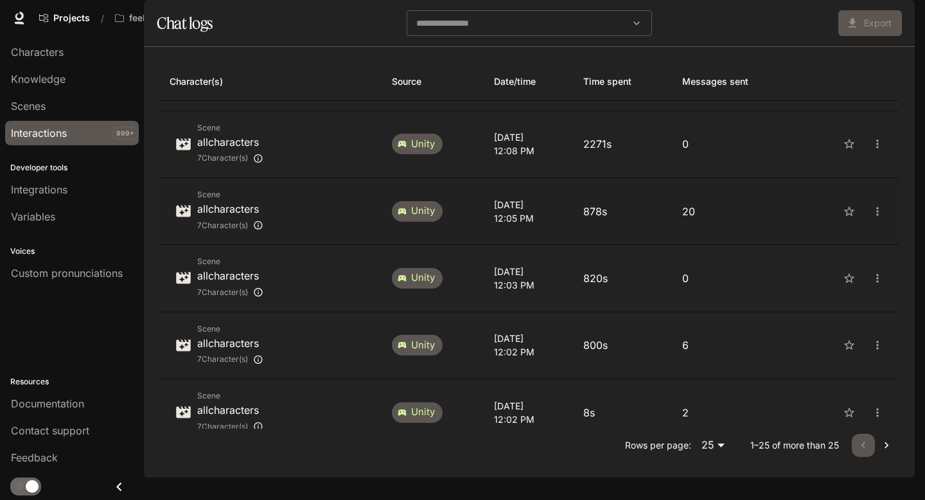
scroll to position [257, 0]
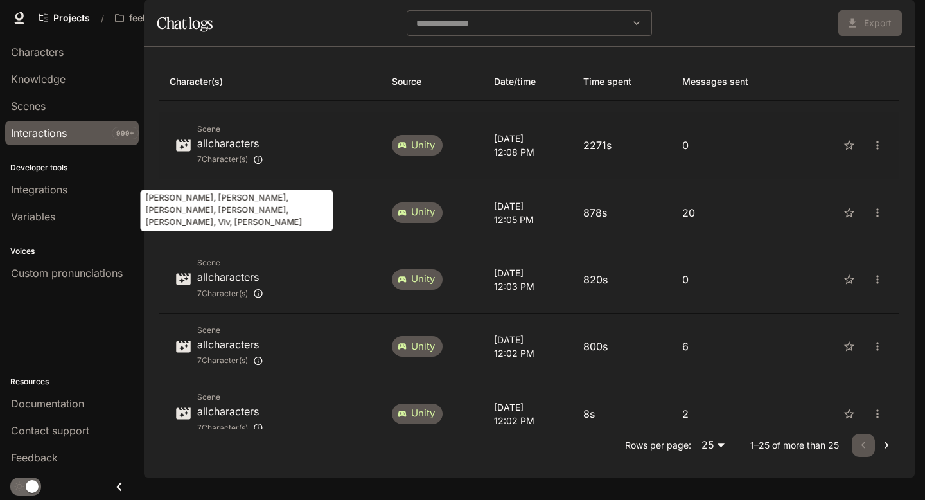
click at [222, 165] on div "7 Character(s)" at bounding box center [230, 159] width 66 height 17
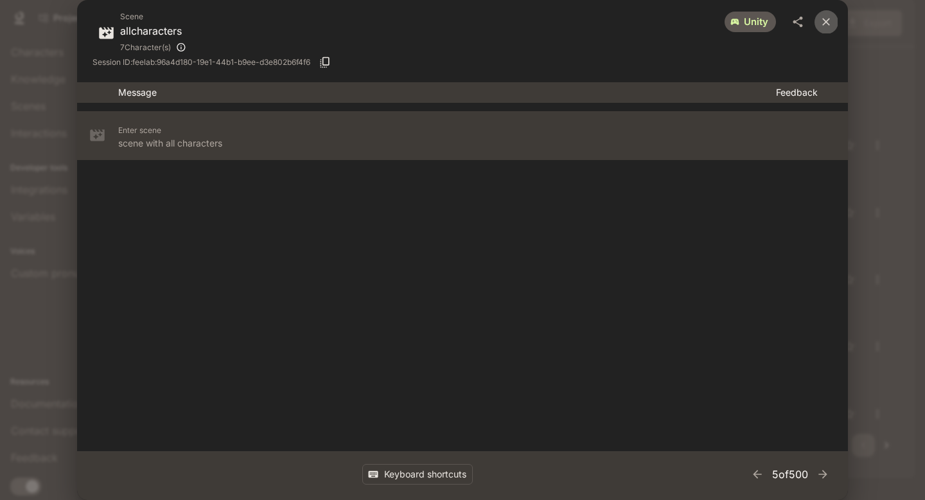
click at [826, 19] on icon "close" at bounding box center [826, 21] width 13 height 13
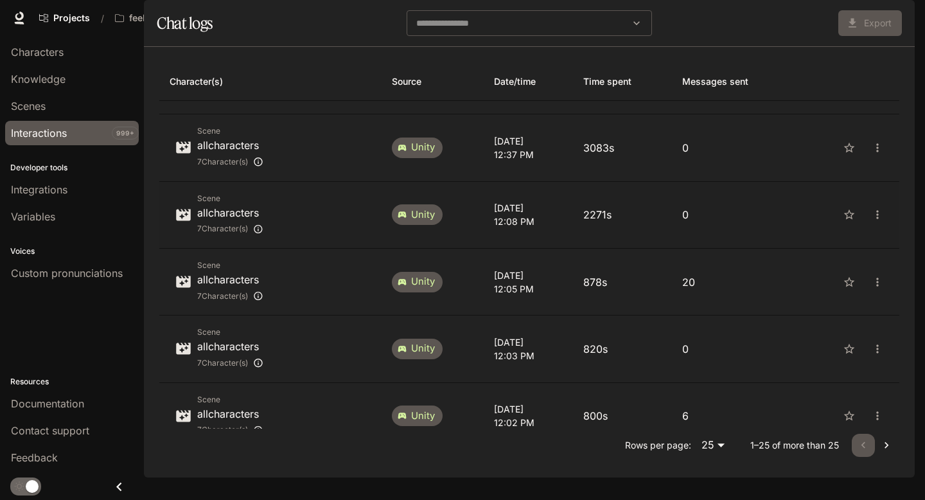
scroll to position [185, 0]
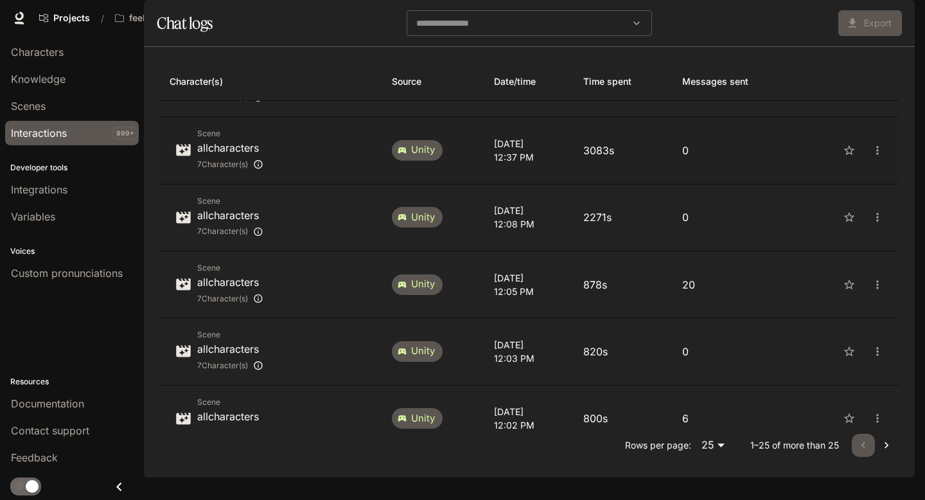
click at [237, 156] on p "allcharacters" at bounding box center [230, 147] width 66 height 15
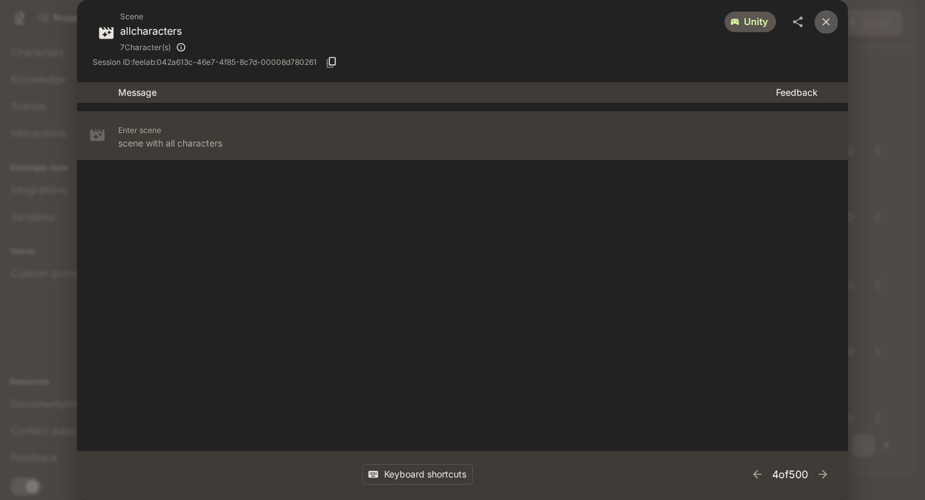
click at [828, 21] on icon "close" at bounding box center [826, 21] width 13 height 13
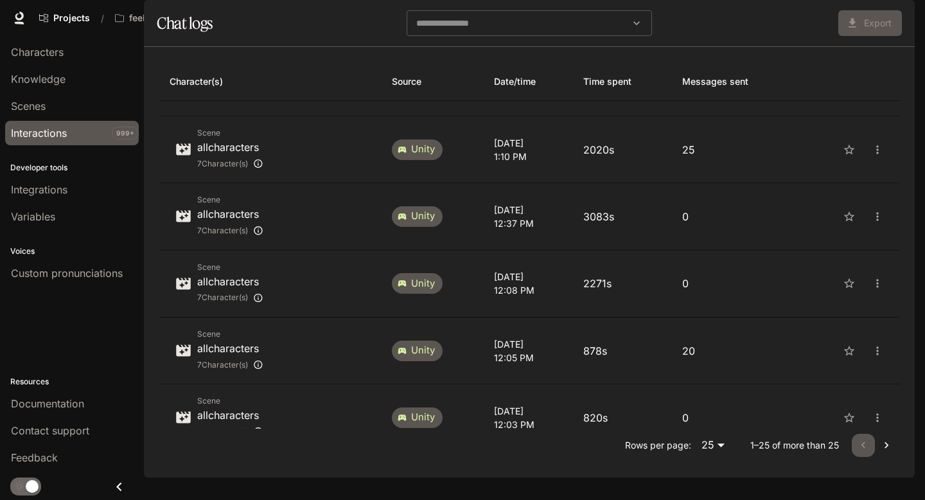
scroll to position [111, 0]
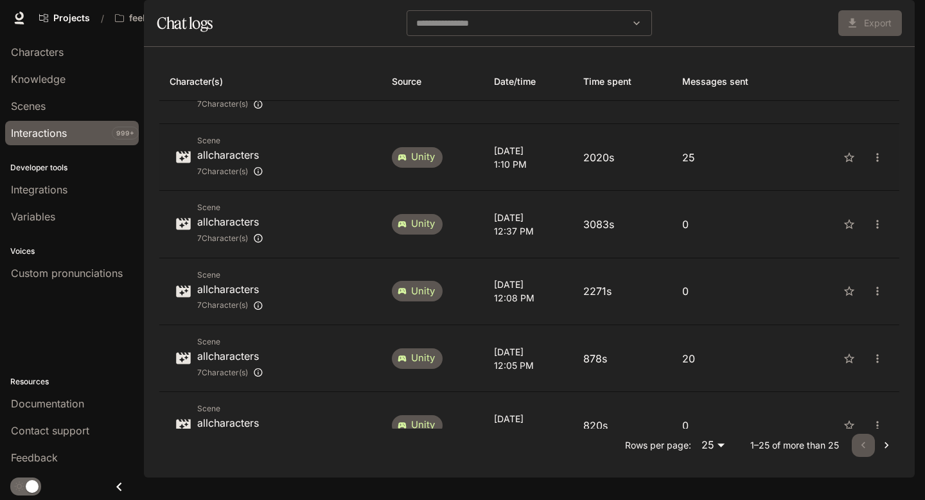
click at [224, 163] on p "allcharacters" at bounding box center [230, 154] width 66 height 15
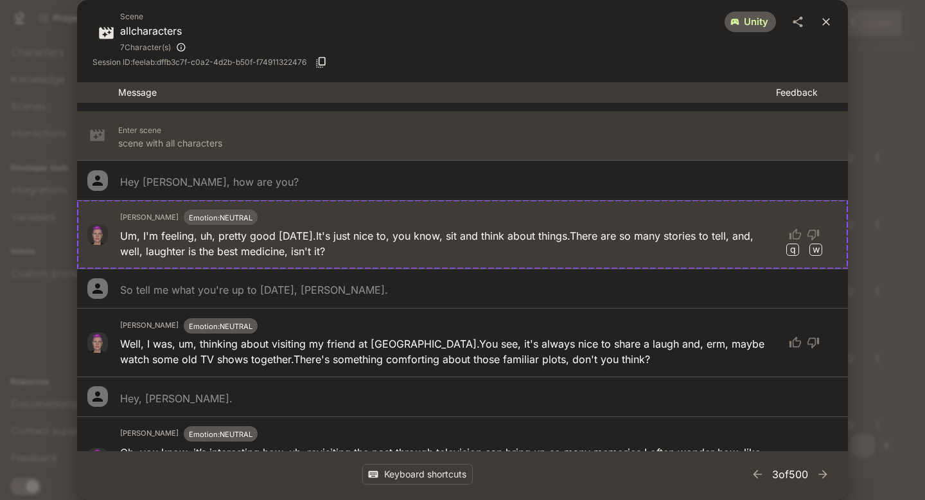
click at [830, 21] on icon "close" at bounding box center [826, 21] width 13 height 13
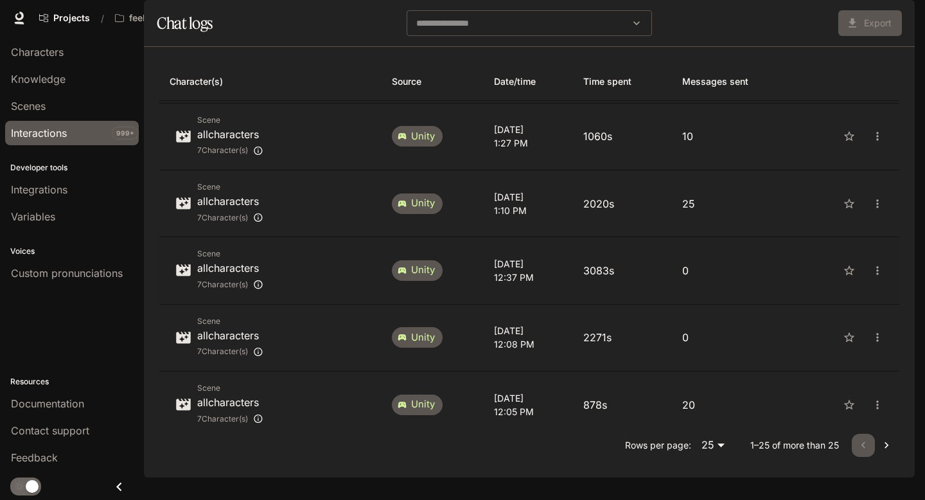
scroll to position [64, 0]
click at [236, 143] on p "allcharacters" at bounding box center [230, 134] width 66 height 15
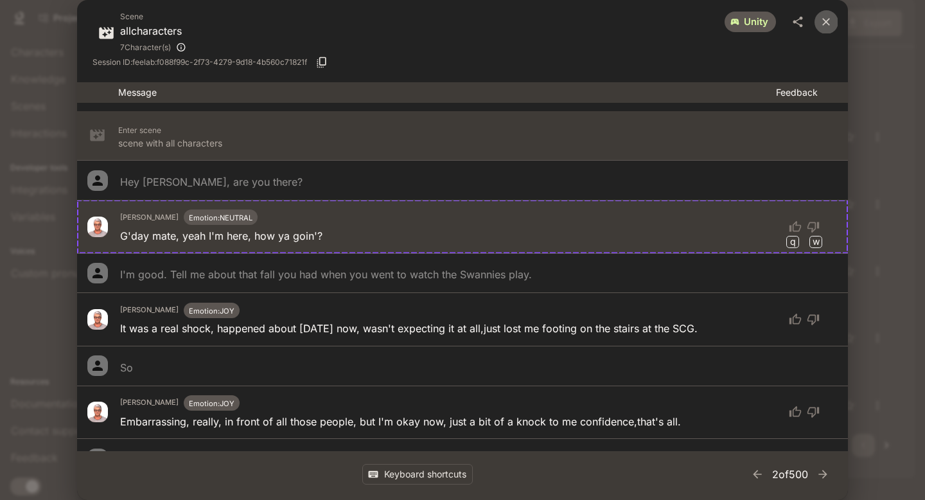
click at [825, 19] on icon "close" at bounding box center [826, 21] width 13 height 13
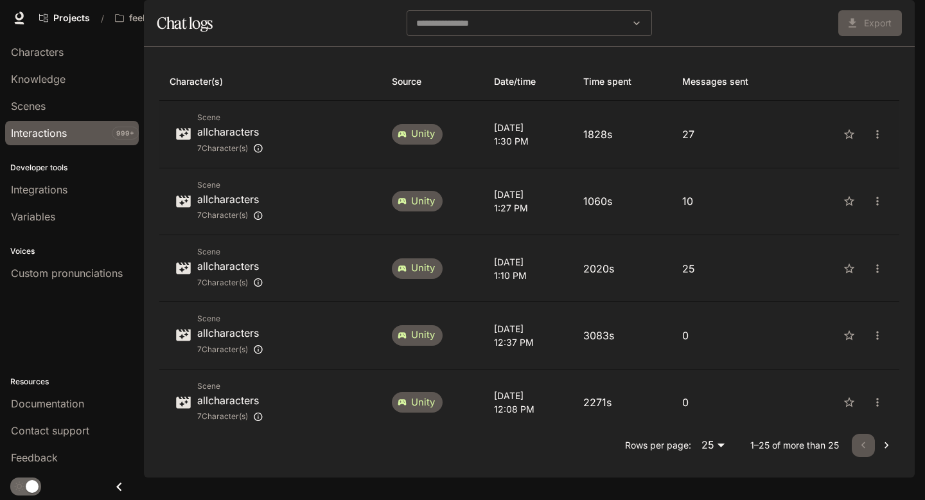
click at [237, 139] on p "allcharacters" at bounding box center [230, 131] width 66 height 15
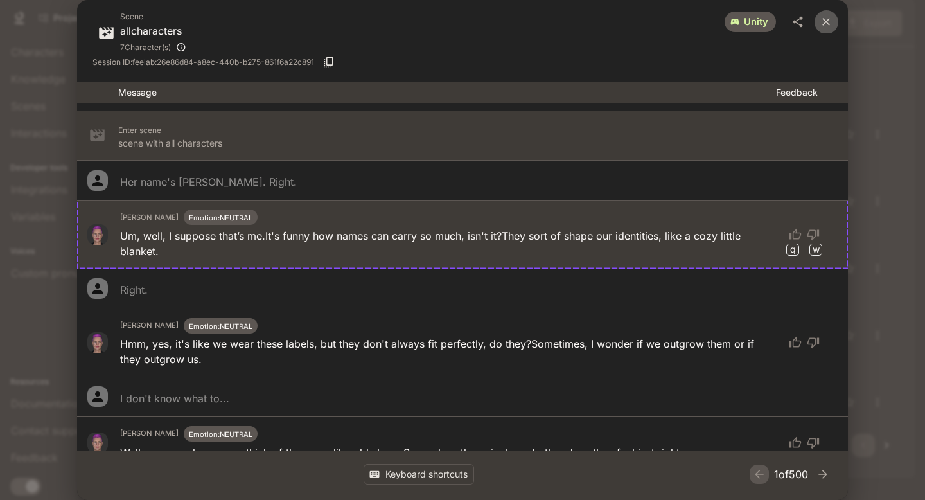
click at [824, 19] on icon "close" at bounding box center [827, 22] width 8 height 8
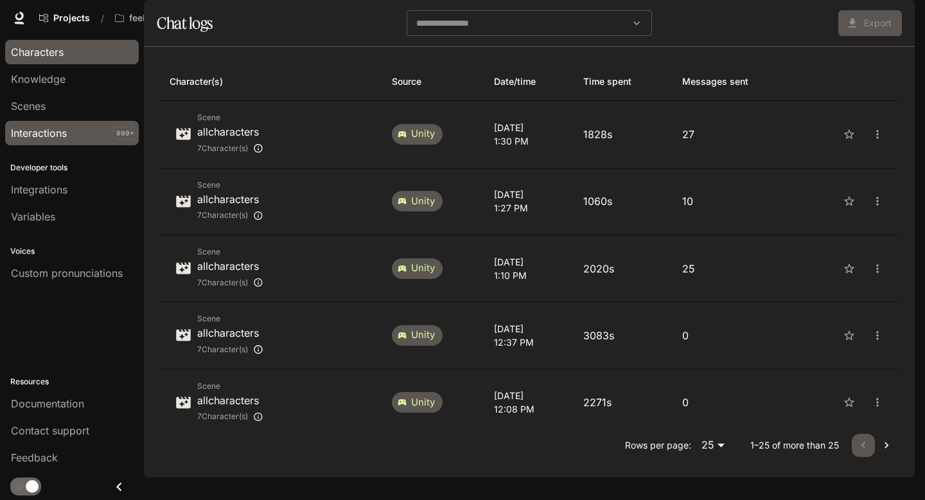
click at [78, 54] on div "Characters" at bounding box center [72, 51] width 122 height 15
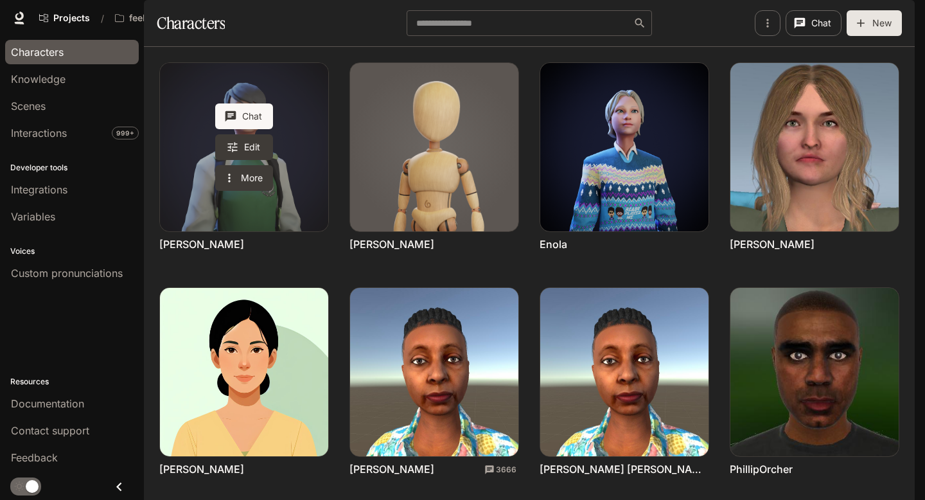
scroll to position [331, 0]
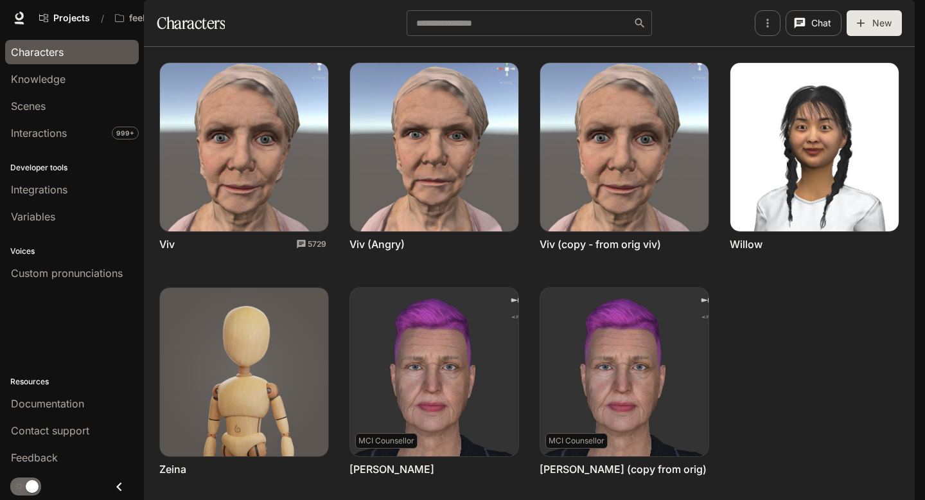
scroll to position [106, 0]
click at [47, 80] on span "Knowledge" at bounding box center [38, 78] width 55 height 15
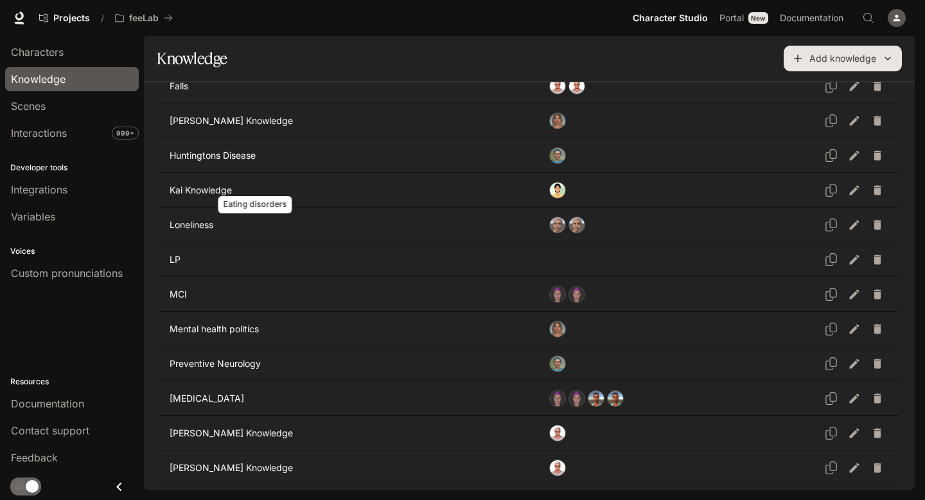
scroll to position [437, 0]
